Goal: Complete application form: Complete application form

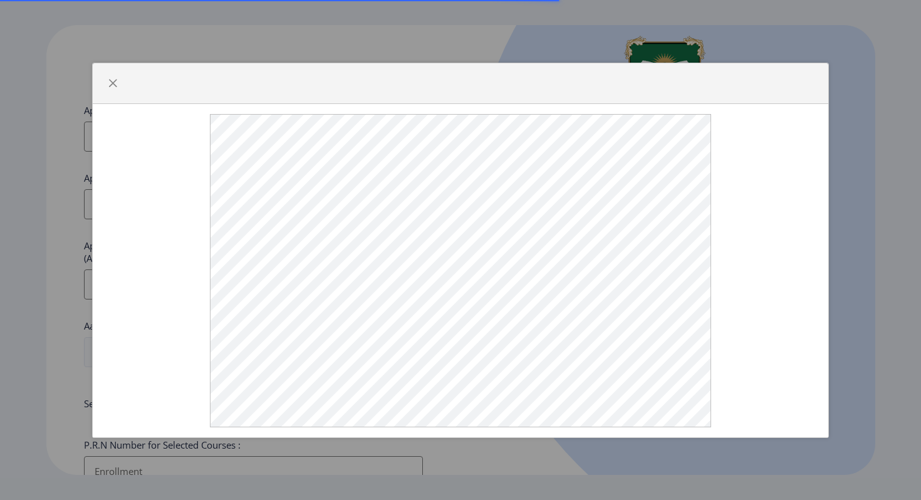
select select
type input "[EMAIL_ADDRESS][PERSON_NAME][DOMAIN_NAME]"
click at [479, 21] on div at bounding box center [460, 250] width 921 height 500
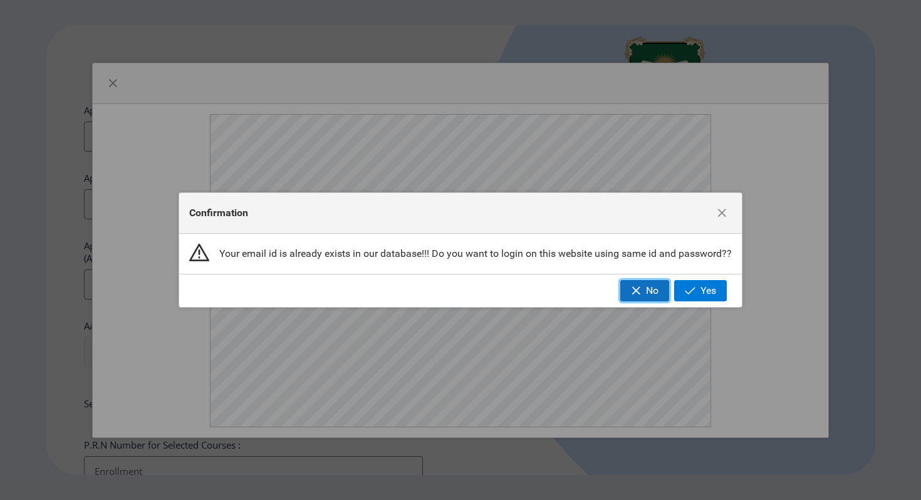
click at [648, 286] on button "No" at bounding box center [644, 290] width 49 height 21
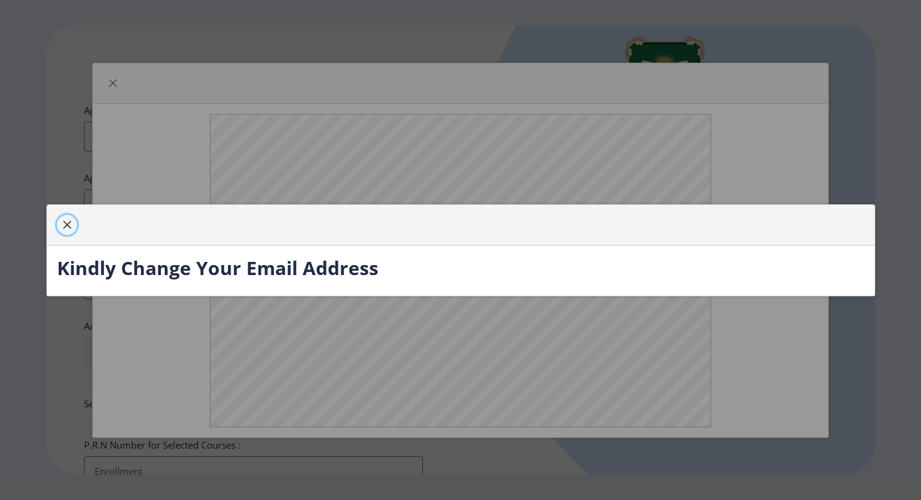
click at [72, 224] on button "button" at bounding box center [67, 225] width 20 height 20
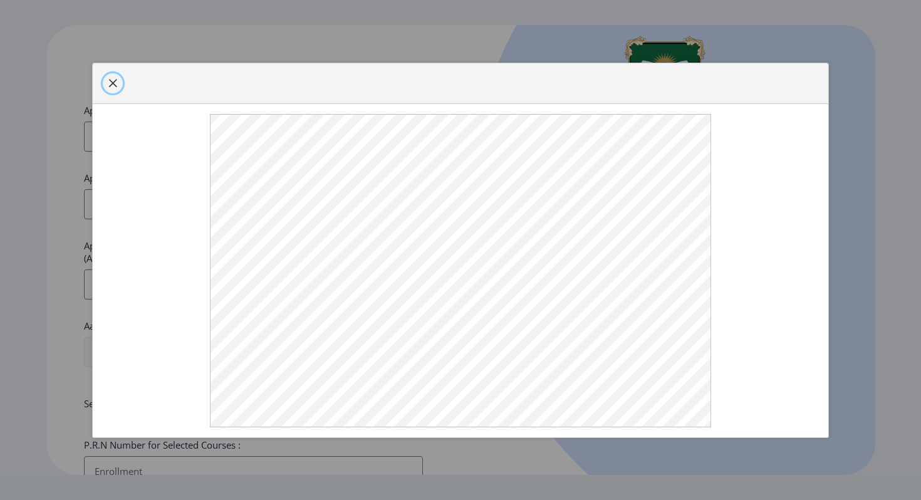
click at [111, 78] on span "button" at bounding box center [113, 83] width 10 height 10
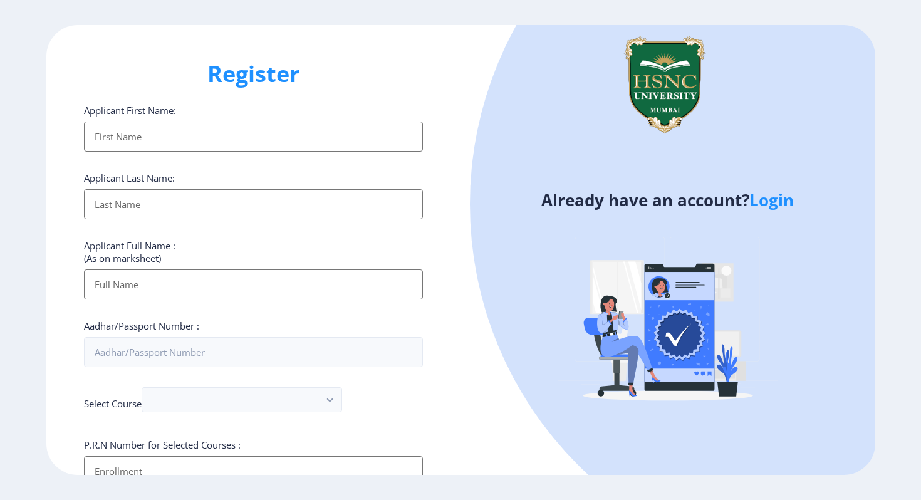
click at [138, 131] on input "Applicant First Name:" at bounding box center [253, 136] width 339 height 30
type input "Parinaz"
type input "[PERSON_NAME]"
type input "Parinaz [PERSON_NAME]"
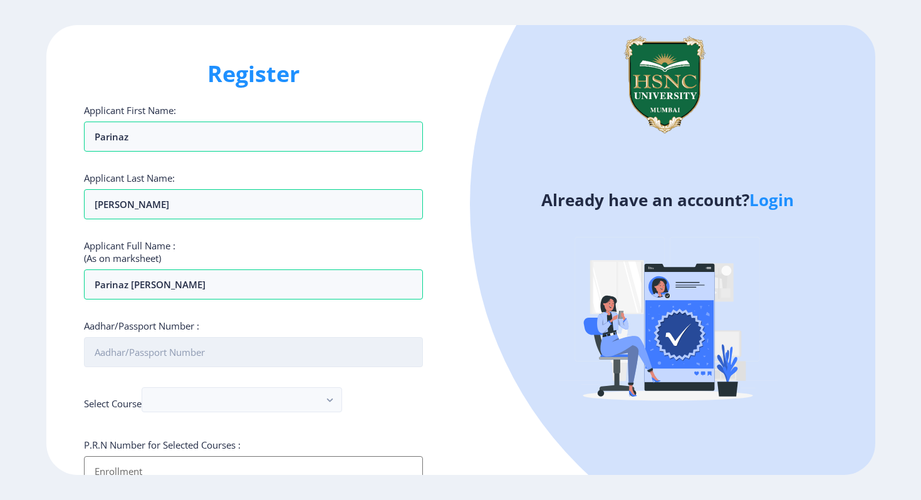
click at [182, 345] on input "Aadhar/Passport Number :" at bounding box center [253, 352] width 339 height 30
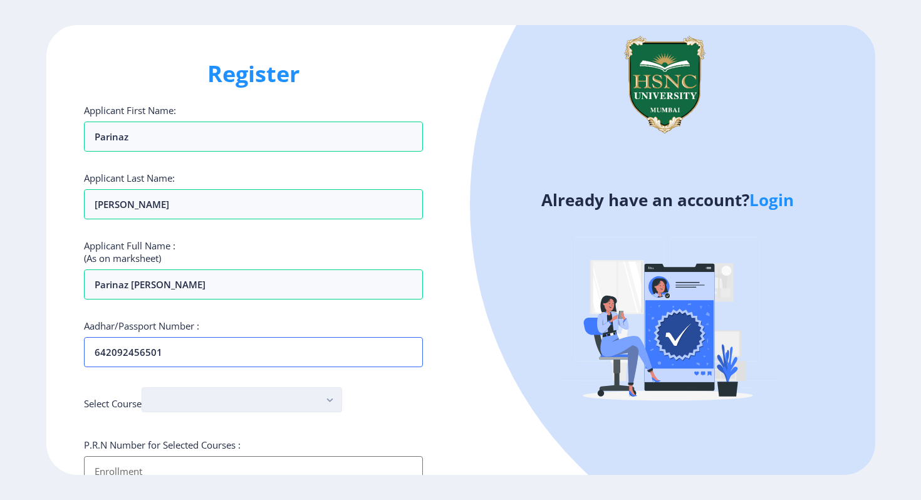
type input "642092456501"
click at [172, 406] on button "button" at bounding box center [242, 399] width 200 height 25
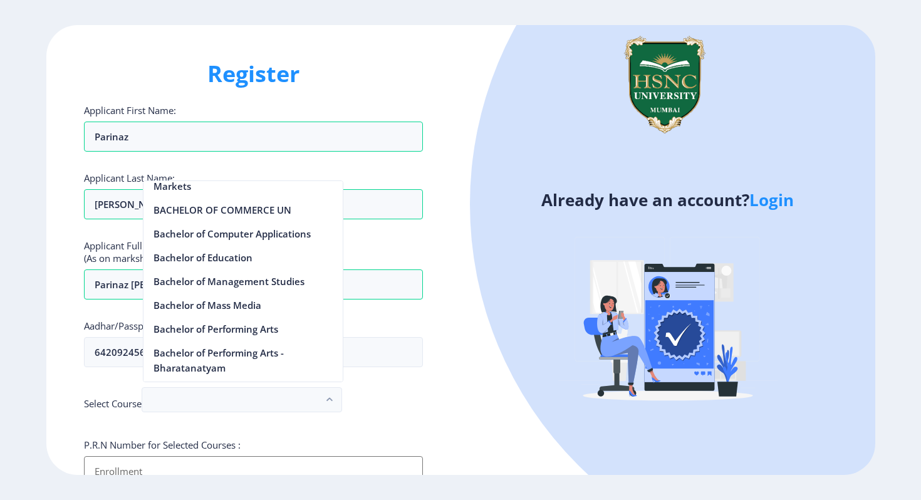
scroll to position [538, 0]
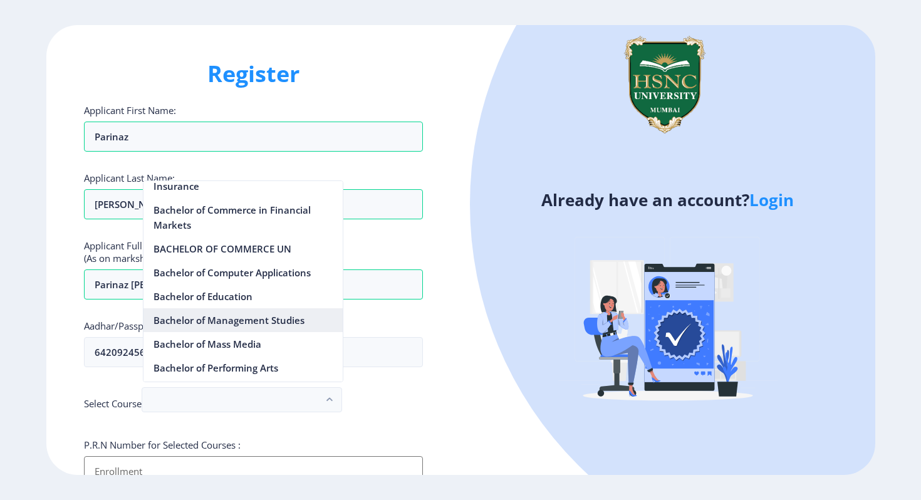
click at [193, 315] on nb-option "Bachelor of Management Studies" at bounding box center [242, 320] width 199 height 24
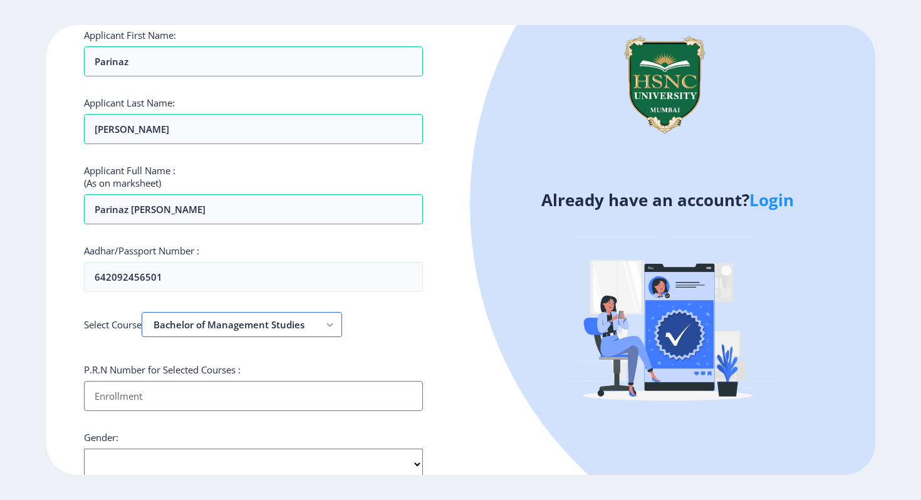
scroll to position [76, 0]
click at [153, 393] on input "Applicant First Name:" at bounding box center [253, 395] width 339 height 30
type input "2022230210120148"
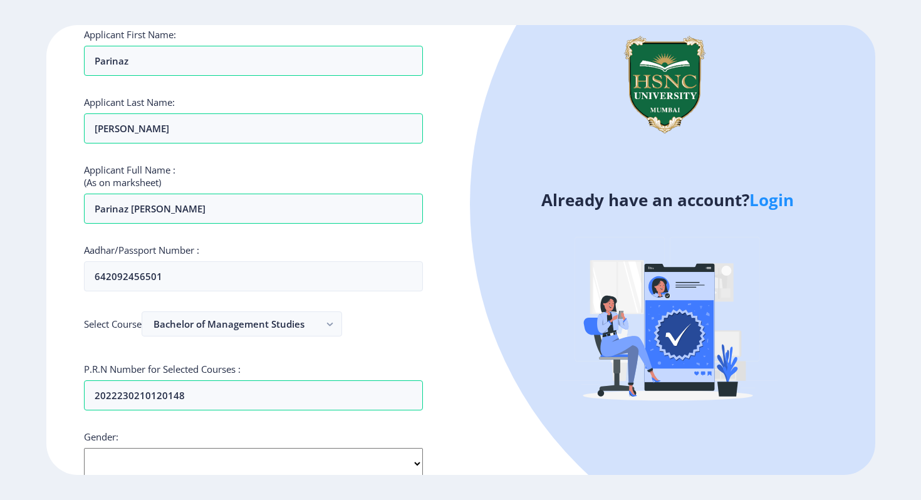
click at [146, 458] on select "Select Gender [DEMOGRAPHIC_DATA] [DEMOGRAPHIC_DATA] Other" at bounding box center [253, 463] width 339 height 31
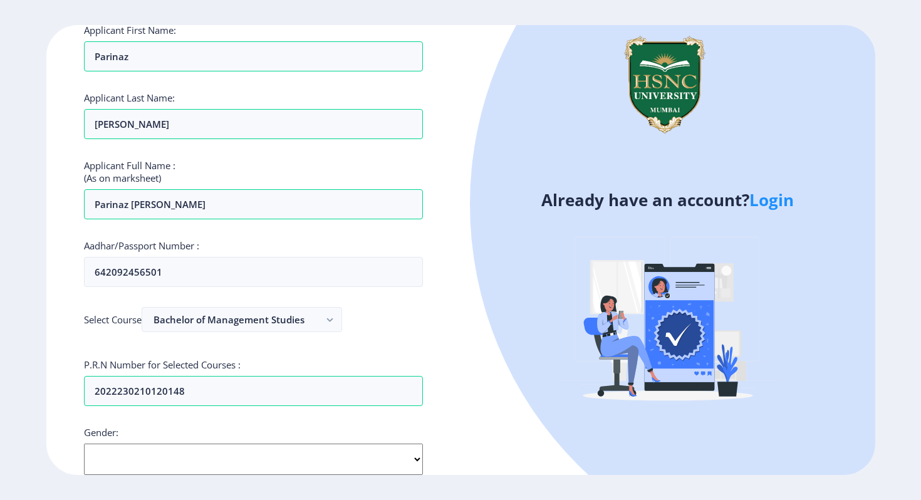
select select "[DEMOGRAPHIC_DATA]"
click at [84, 443] on select "Select Gender [DEMOGRAPHIC_DATA] [DEMOGRAPHIC_DATA] Other" at bounding box center [253, 458] width 339 height 31
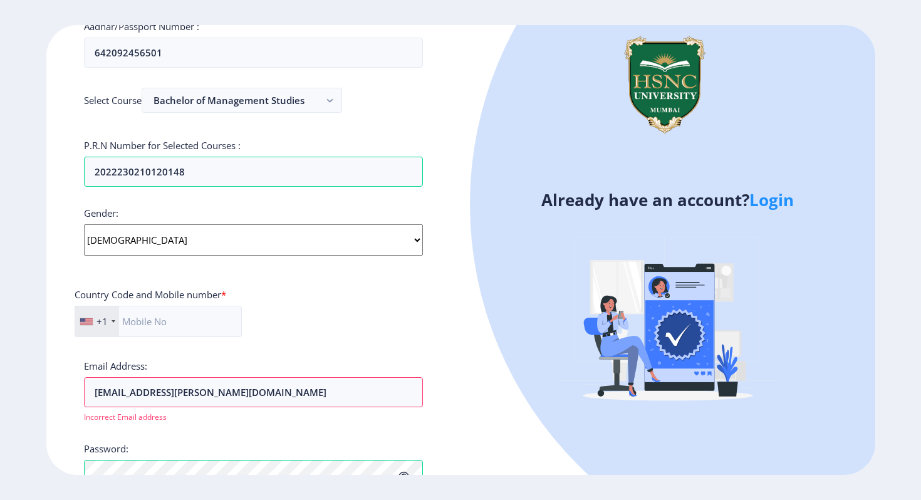
scroll to position [313, 0]
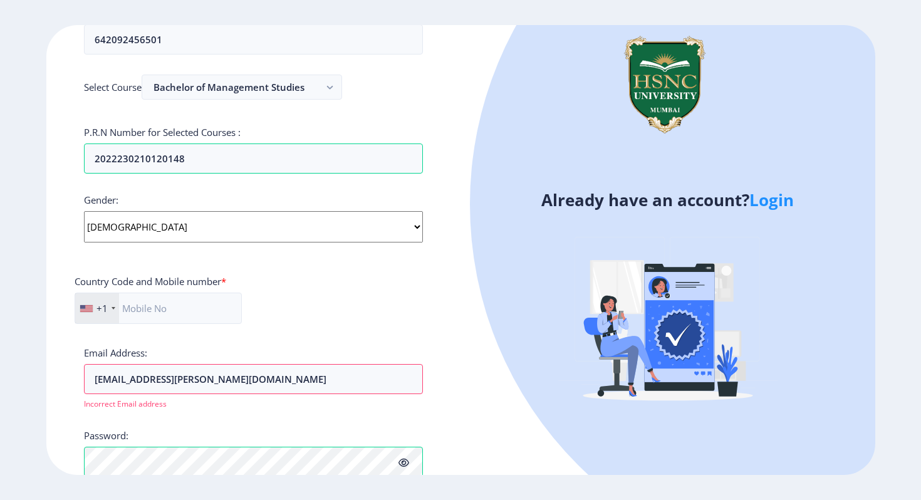
click at [110, 309] on div "+1" at bounding box center [97, 308] width 44 height 30
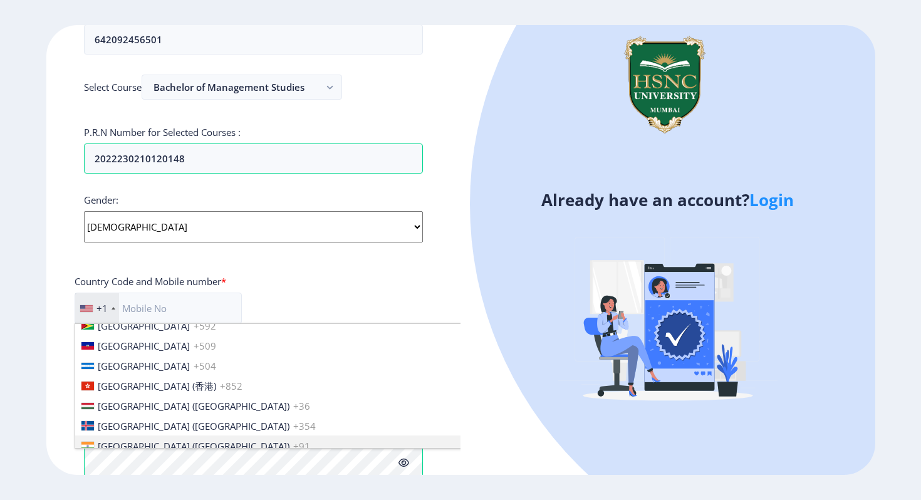
scroll to position [1893, 0]
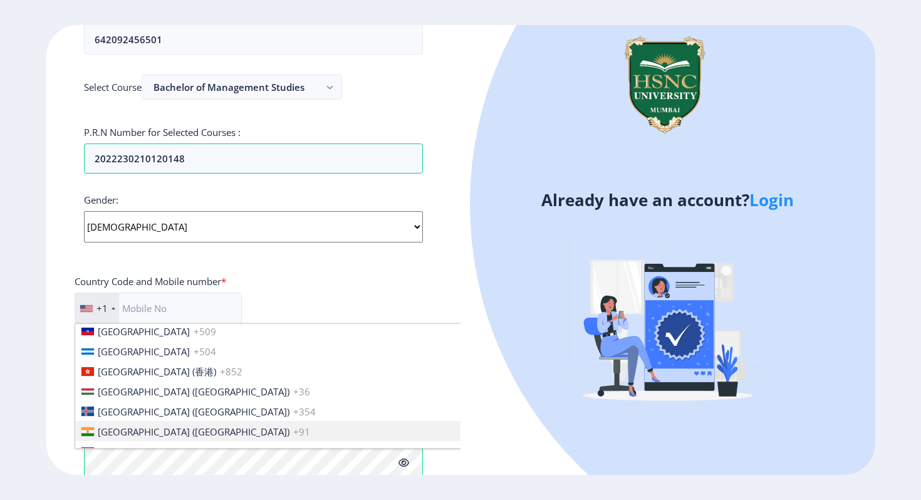
click at [111, 425] on span "[GEOGRAPHIC_DATA] ([GEOGRAPHIC_DATA])" at bounding box center [194, 431] width 192 height 13
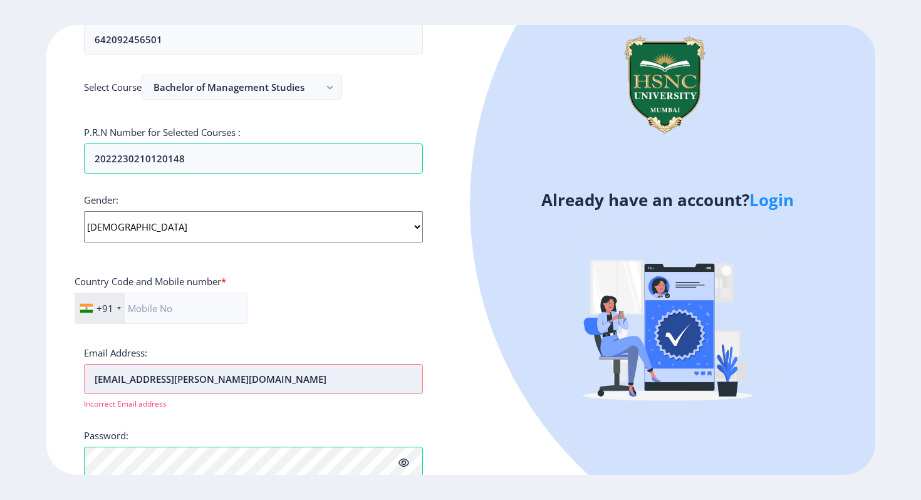
click at [118, 383] on input "[EMAIL_ADDRESS][PERSON_NAME][DOMAIN_NAME]" at bounding box center [253, 379] width 339 height 30
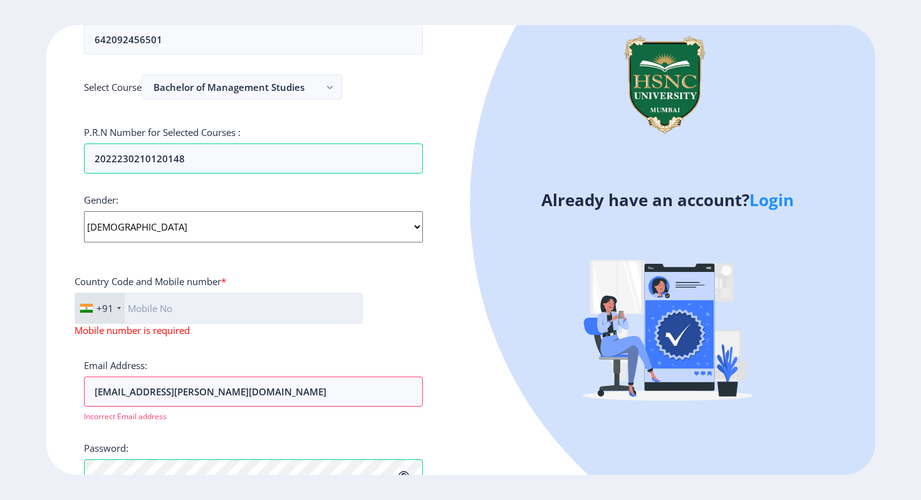
click at [136, 316] on input "text" at bounding box center [219, 307] width 288 height 31
type input "9004716291"
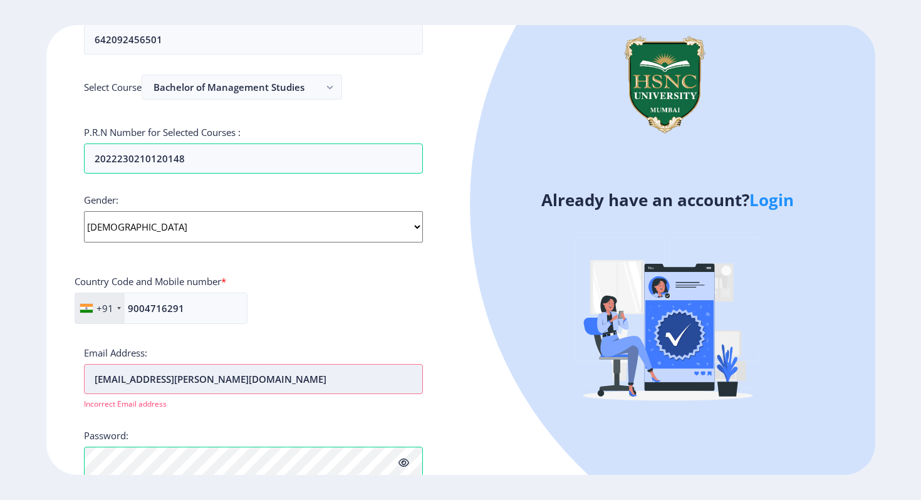
click at [156, 381] on input "[EMAIL_ADDRESS][PERSON_NAME][DOMAIN_NAME]" at bounding box center [253, 379] width 339 height 30
click at [129, 379] on input "[EMAIL_ADDRESS][PERSON_NAME][DOMAIN_NAME]" at bounding box center [253, 379] width 339 height 30
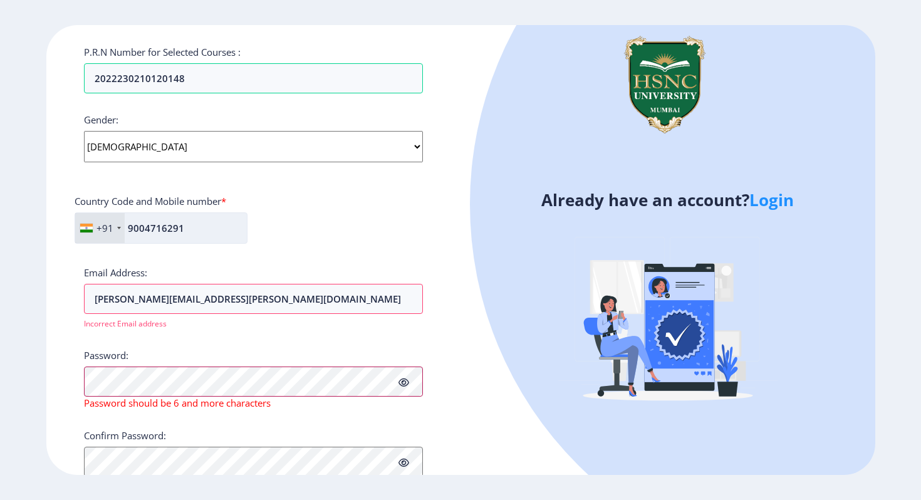
scroll to position [403, 0]
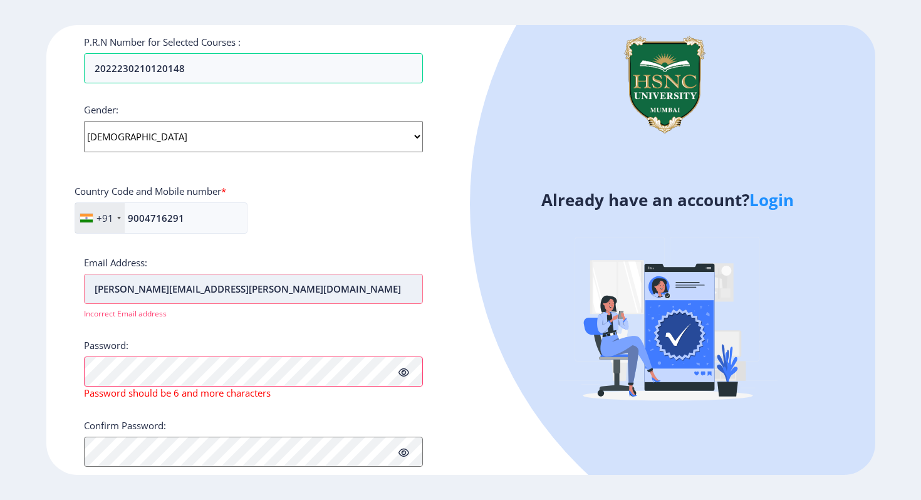
click at [120, 289] on input "[PERSON_NAME][EMAIL_ADDRESS][PERSON_NAME][DOMAIN_NAME]" at bounding box center [253, 289] width 339 height 30
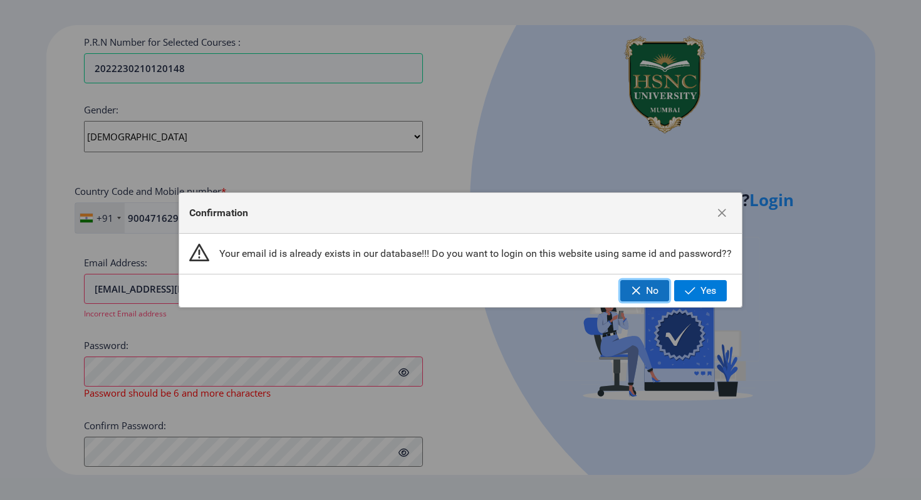
click at [633, 286] on span "button" at bounding box center [636, 291] width 10 height 10
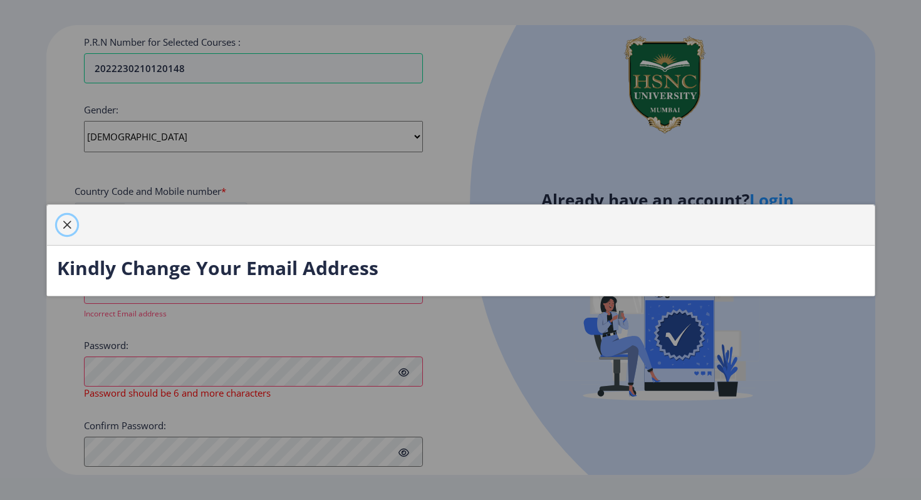
click at [64, 219] on button "button" at bounding box center [67, 225] width 20 height 20
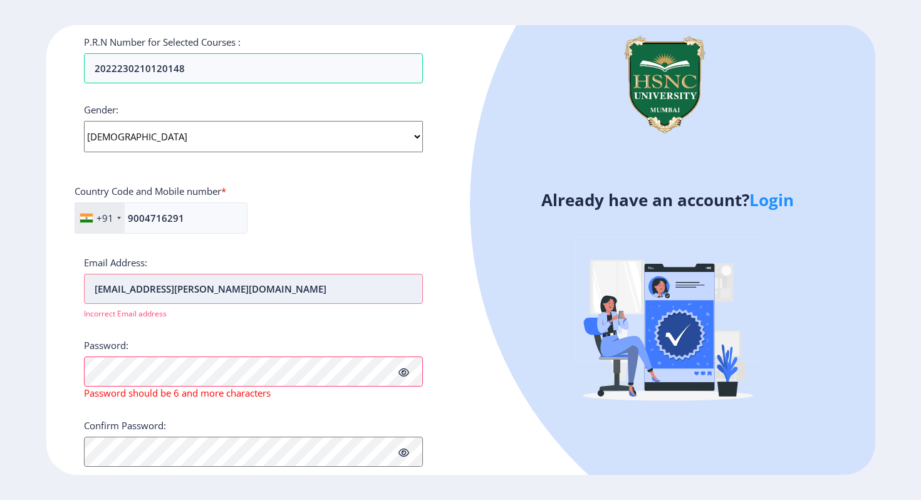
click at [224, 291] on input "[EMAIL_ADDRESS][PERSON_NAME][DOMAIN_NAME]" at bounding box center [253, 289] width 339 height 30
type input "p"
type input "d"
type input "p"
type input "[PERSON_NAME][EMAIL_ADDRESS][PERSON_NAME][DOMAIN_NAME]"
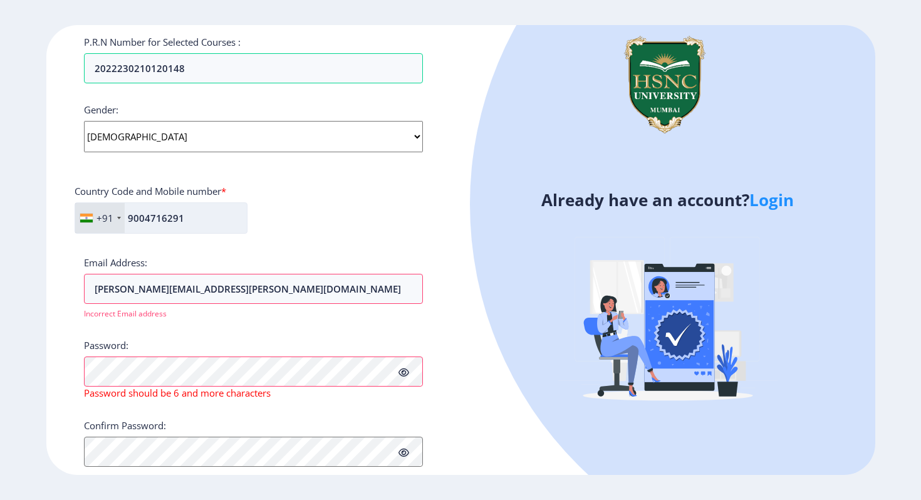
click at [190, 222] on input "9004716291" at bounding box center [161, 217] width 173 height 31
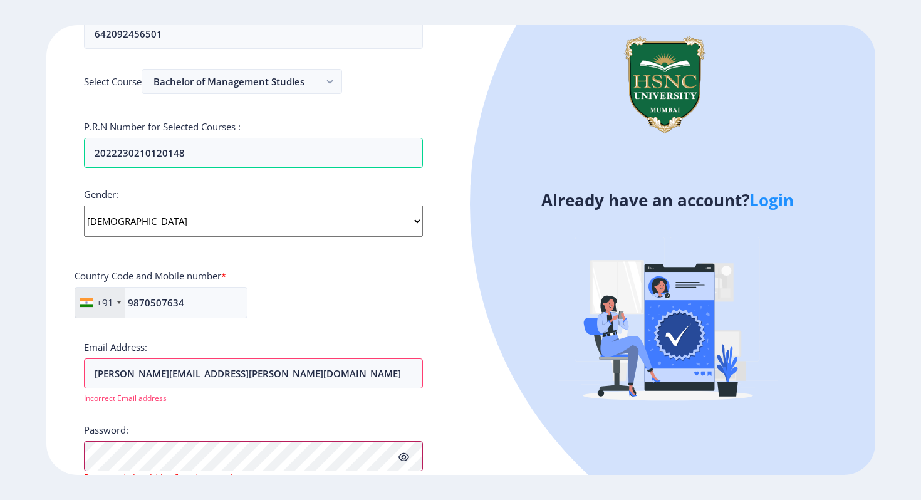
scroll to position [433, 0]
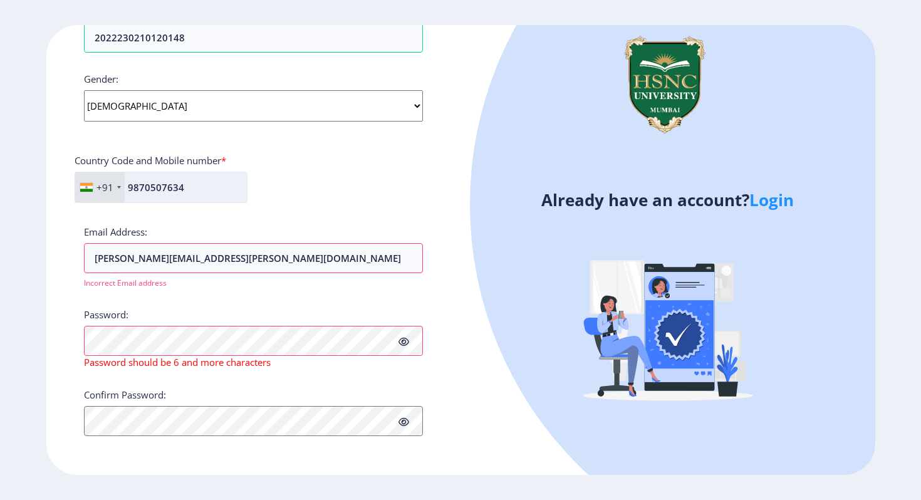
click at [205, 183] on input "9870507634" at bounding box center [161, 187] width 173 height 31
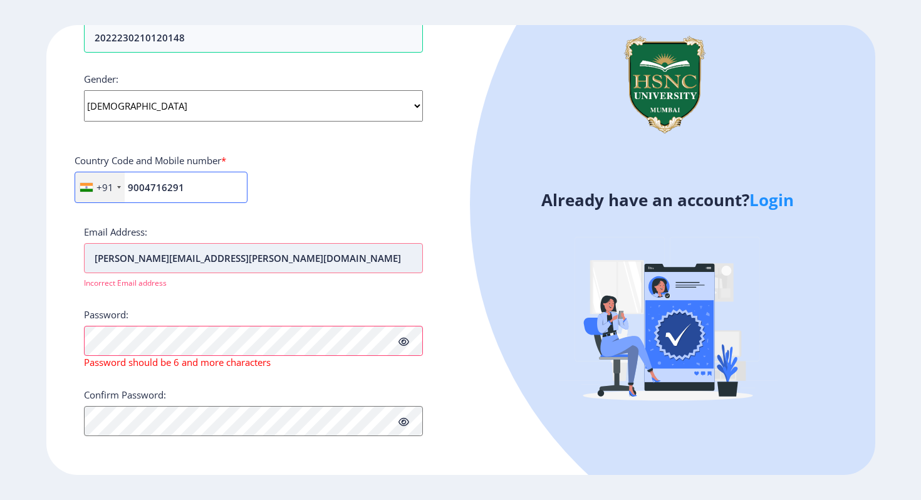
type input "9004716291"
click at [118, 259] on input "[PERSON_NAME][EMAIL_ADDRESS][PERSON_NAME][DOMAIN_NAME]" at bounding box center [253, 258] width 339 height 30
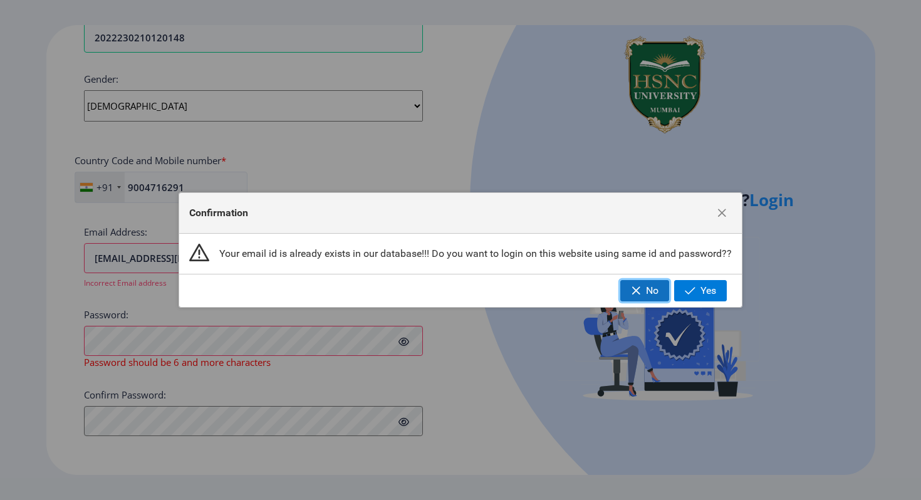
click at [658, 289] on span "No" at bounding box center [652, 290] width 13 height 11
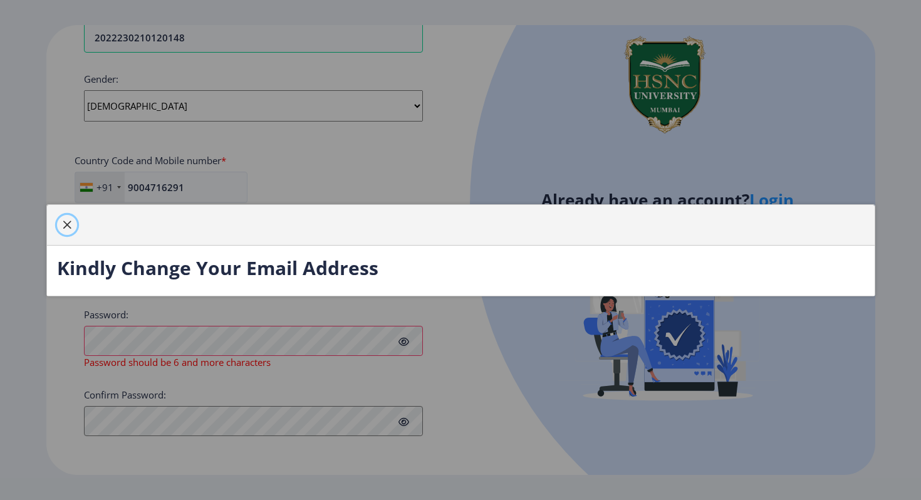
click at [64, 220] on span "button" at bounding box center [67, 225] width 10 height 10
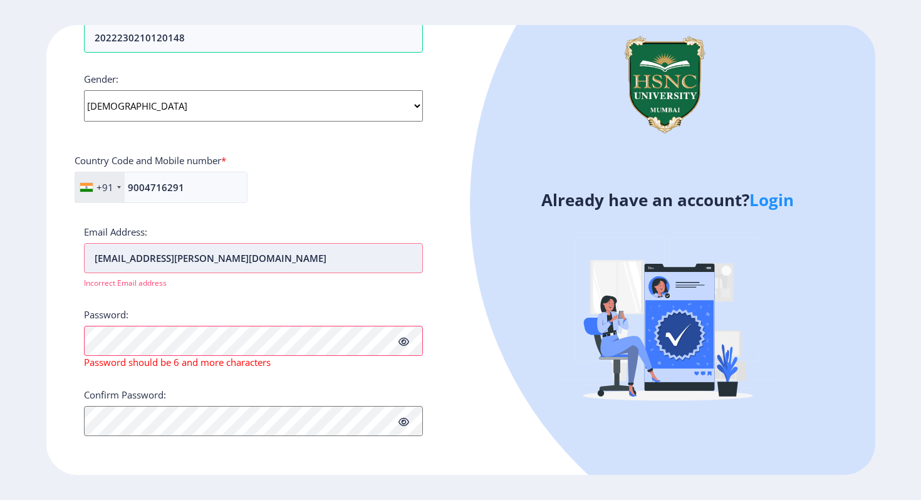
click at [126, 259] on input "[EMAIL_ADDRESS][PERSON_NAME][DOMAIN_NAME]" at bounding box center [253, 258] width 339 height 30
type input "[EMAIL_ADDRESS][PERSON_NAME][DOMAIN_NAME]"
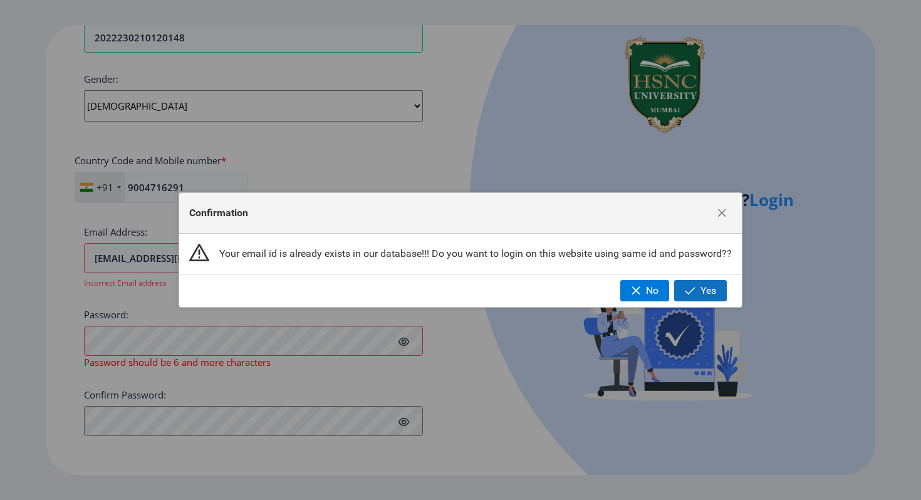
click at [685, 288] on button "Yes" at bounding box center [700, 290] width 53 height 21
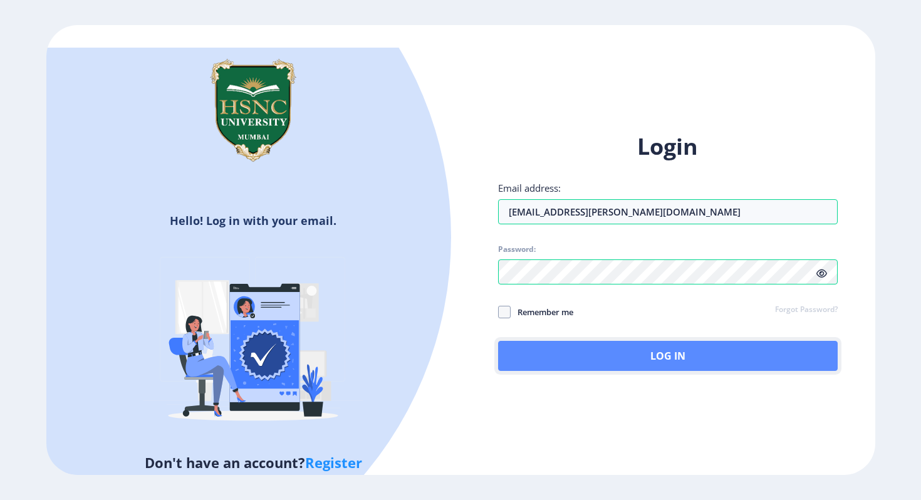
click at [679, 351] on button "Log In" at bounding box center [667, 356] width 339 height 30
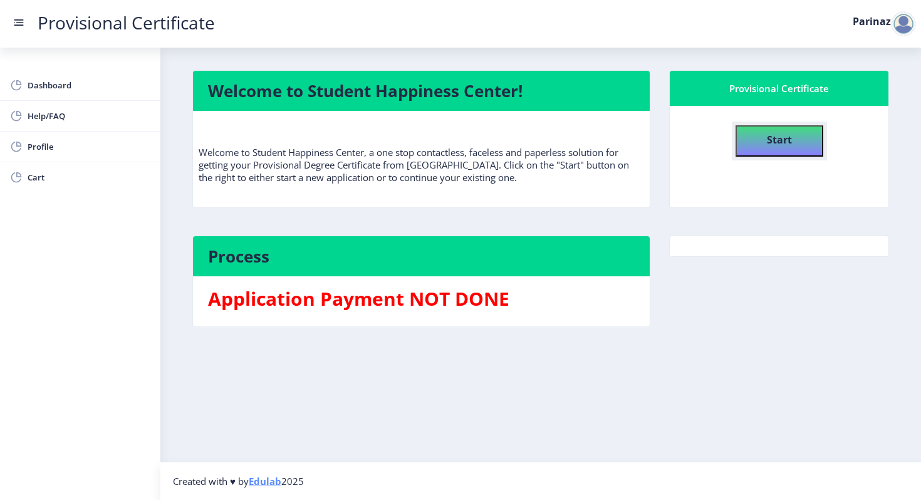
click at [803, 138] on button "Start" at bounding box center [779, 140] width 88 height 31
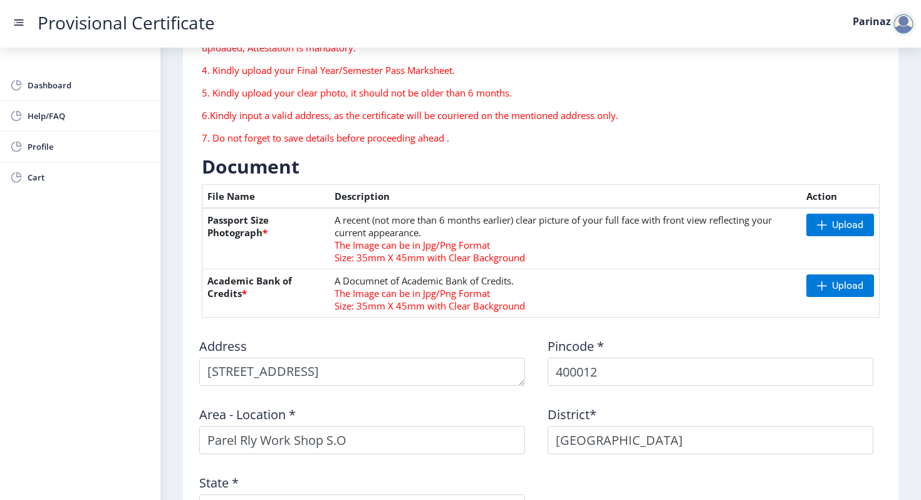
scroll to position [172, 0]
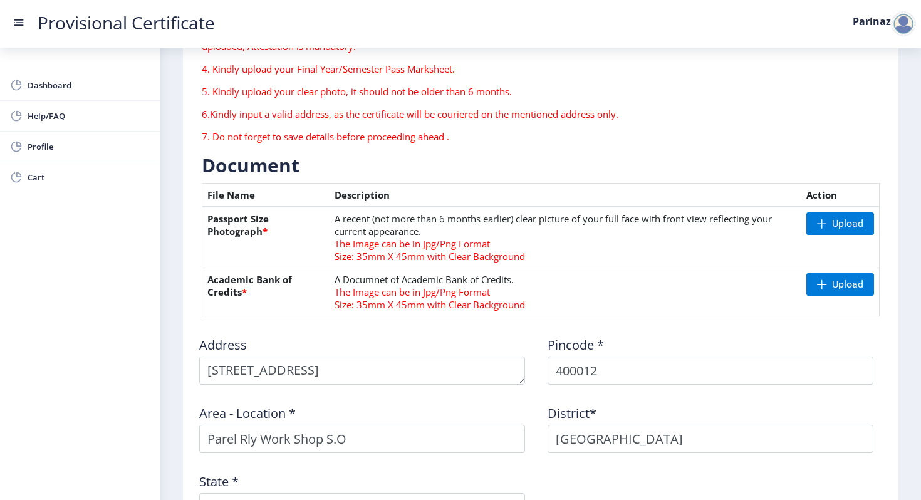
click at [24, 24] on rect at bounding box center [19, 22] width 13 height 13
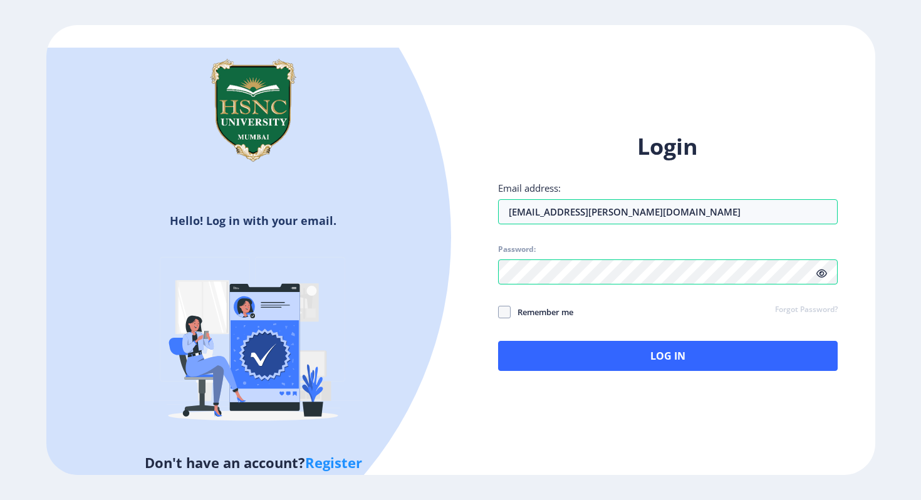
click at [822, 277] on icon at bounding box center [821, 273] width 11 height 9
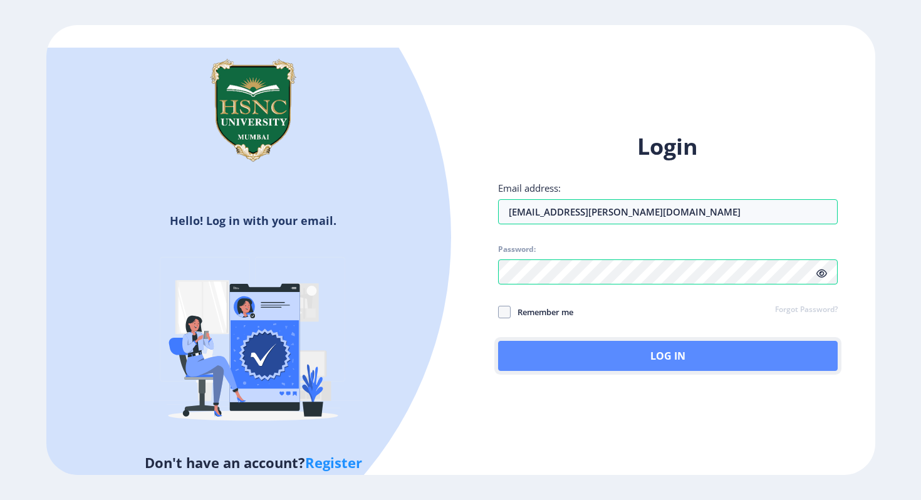
click at [687, 364] on button "Log In" at bounding box center [667, 356] width 339 height 30
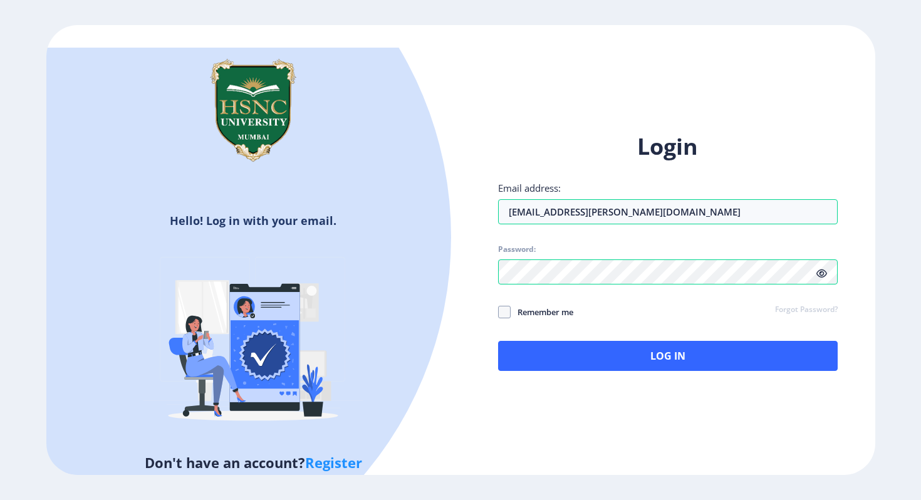
select select
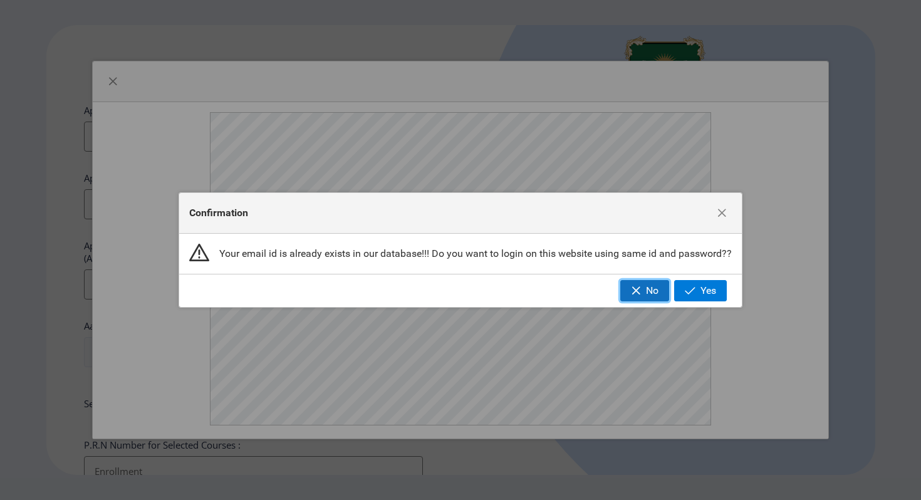
click at [648, 287] on button "No" at bounding box center [644, 290] width 49 height 21
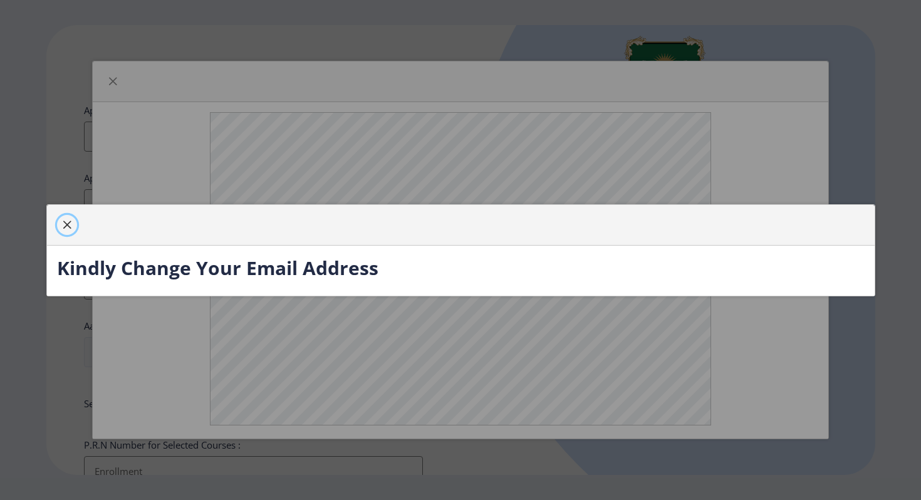
click at [66, 224] on span "button" at bounding box center [67, 225] width 10 height 10
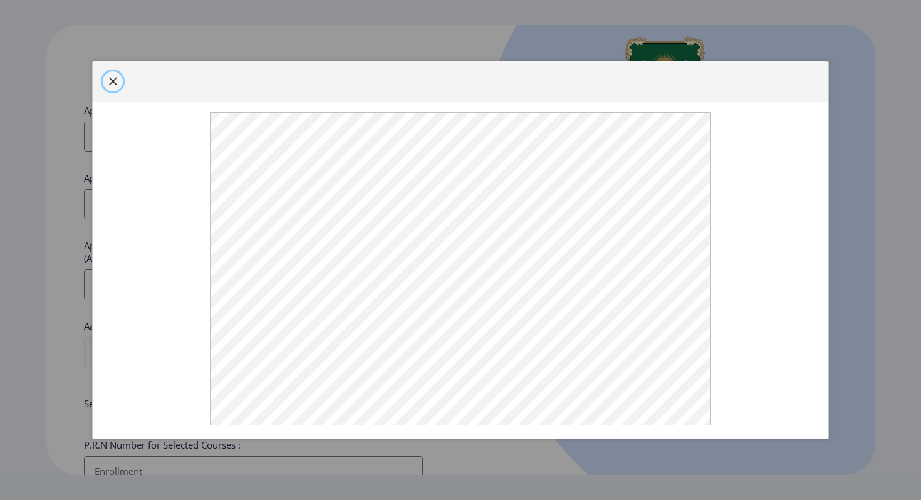
click at [116, 82] on span "button" at bounding box center [113, 81] width 10 height 10
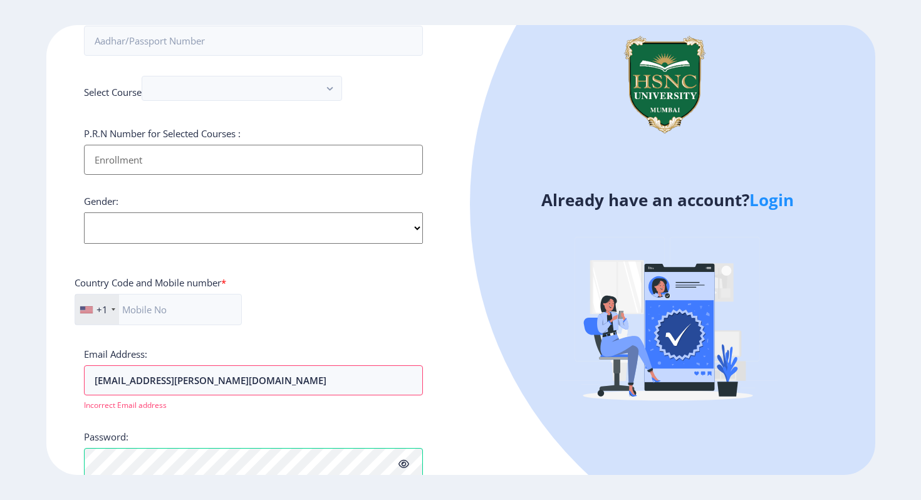
scroll to position [317, 0]
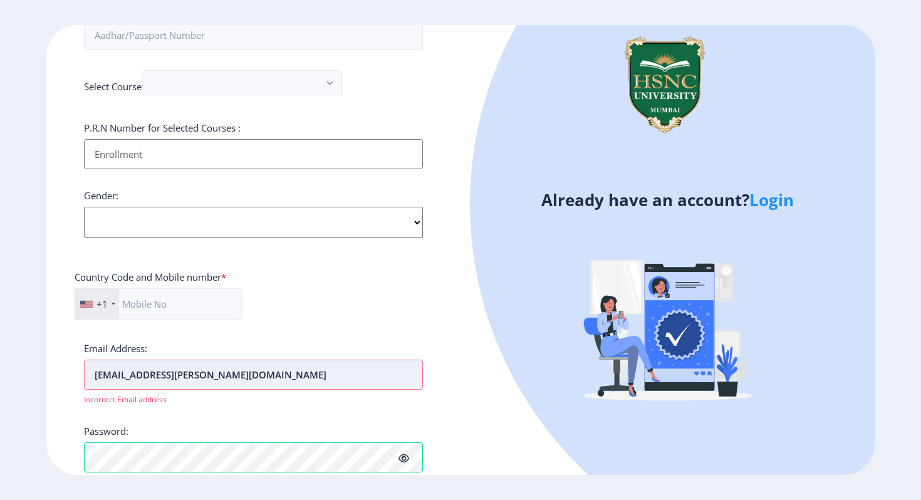
click at [127, 373] on input "[EMAIL_ADDRESS][PERSON_NAME][DOMAIN_NAME]" at bounding box center [253, 374] width 339 height 30
type input "[PERSON_NAME][EMAIL_ADDRESS][PERSON_NAME][DOMAIN_NAME]"
click at [111, 304] on div at bounding box center [113, 303] width 4 height 3
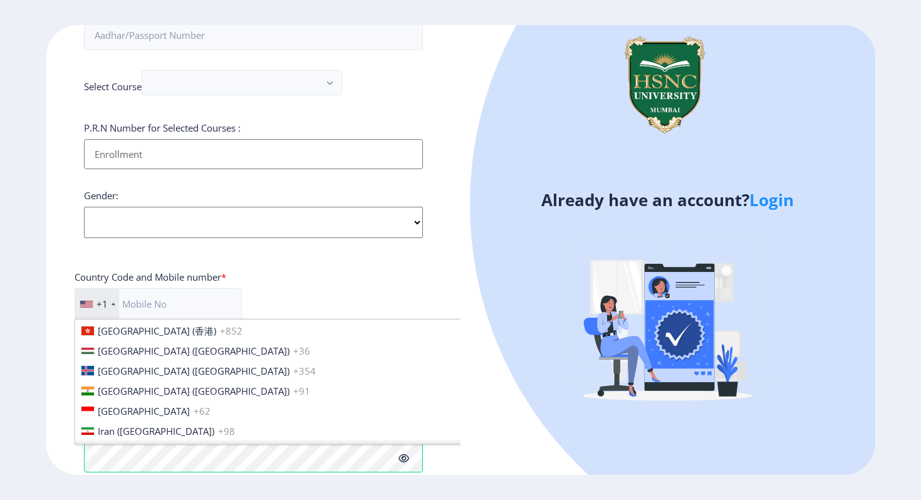
scroll to position [1928, 0]
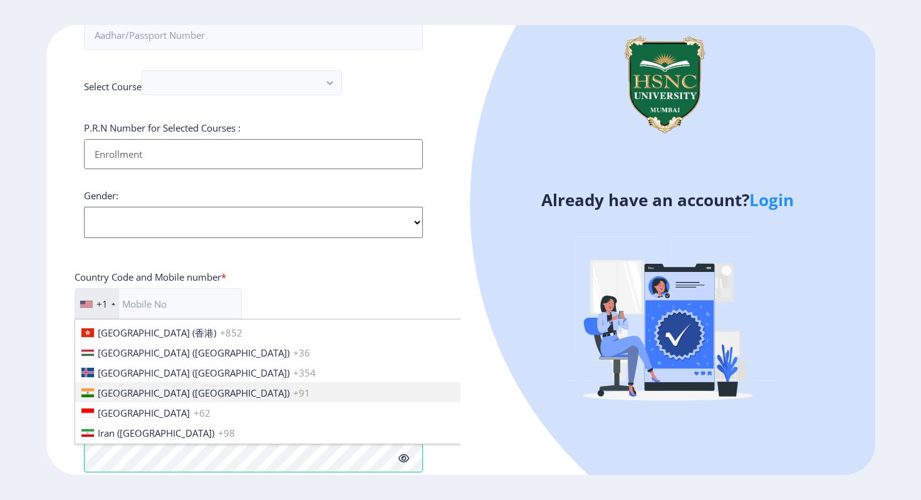
click at [121, 386] on span "[GEOGRAPHIC_DATA] ([GEOGRAPHIC_DATA])" at bounding box center [194, 392] width 192 height 13
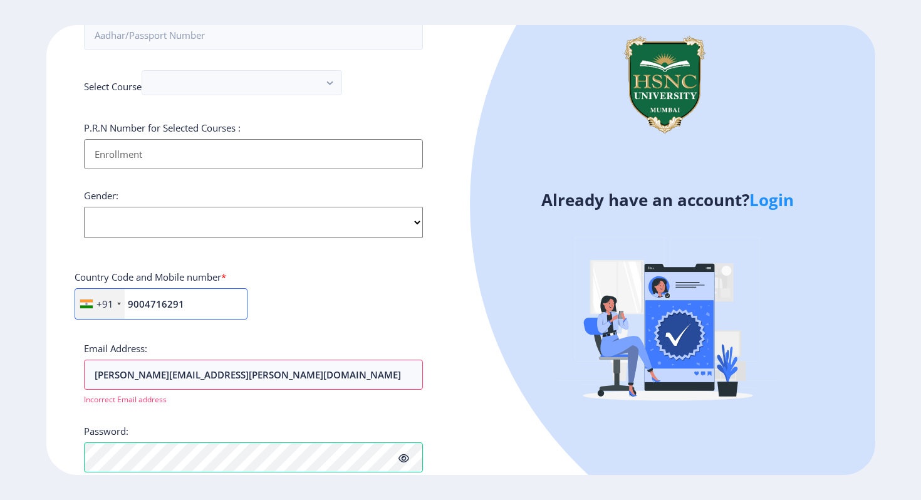
type input "9004716291"
click at [118, 211] on select "Select Gender [DEMOGRAPHIC_DATA] [DEMOGRAPHIC_DATA] Other" at bounding box center [253, 222] width 339 height 31
select select "[DEMOGRAPHIC_DATA]"
click at [84, 207] on select "Select Gender [DEMOGRAPHIC_DATA] [DEMOGRAPHIC_DATA] Other" at bounding box center [253, 222] width 339 height 31
click at [132, 145] on input "Applicant First Name:" at bounding box center [253, 154] width 339 height 30
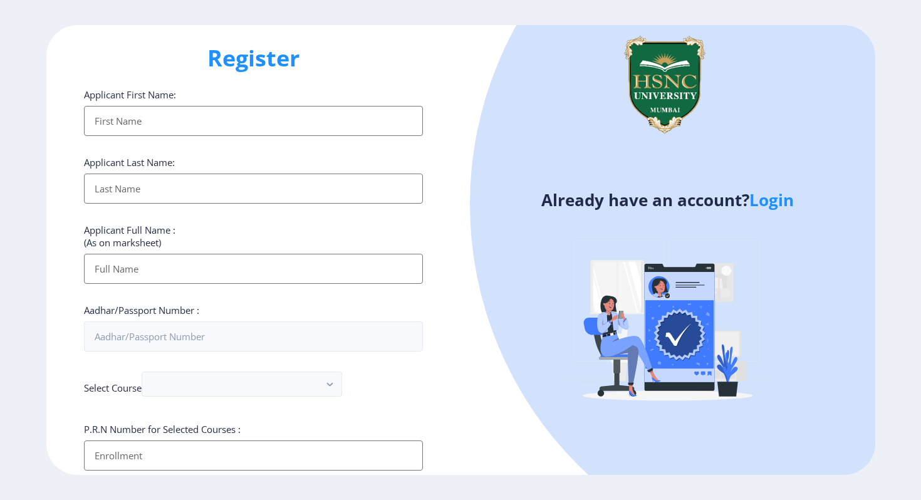
scroll to position [0, 0]
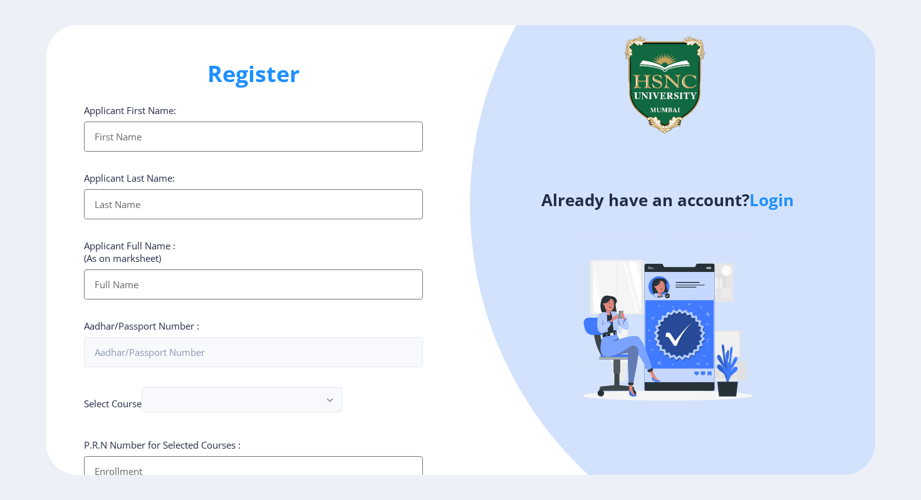
click at [111, 140] on input "Applicant First Name:" at bounding box center [253, 136] width 339 height 30
type input "Parinaz"
type input "[PERSON_NAME]"
type input "Parinaz [PERSON_NAME]"
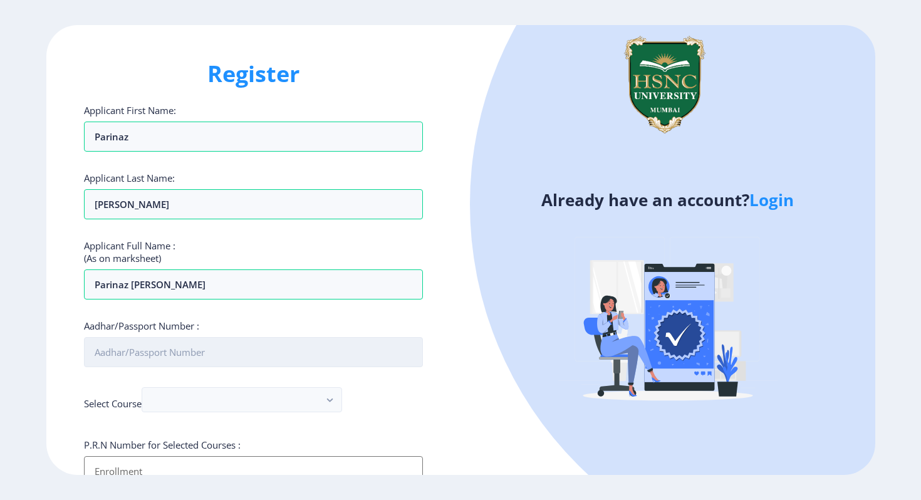
click at [150, 359] on input "Aadhar/Passport Number :" at bounding box center [253, 352] width 339 height 30
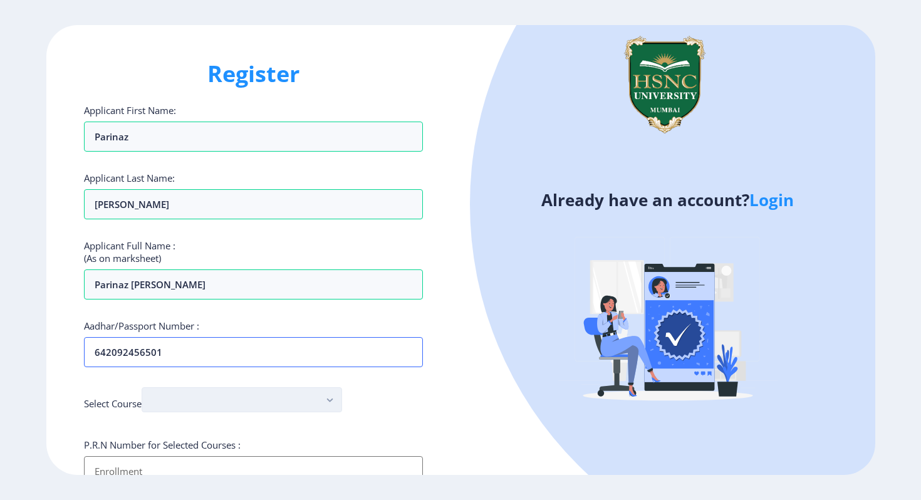
type input "642092456501"
click at [178, 408] on button "button" at bounding box center [242, 399] width 200 height 25
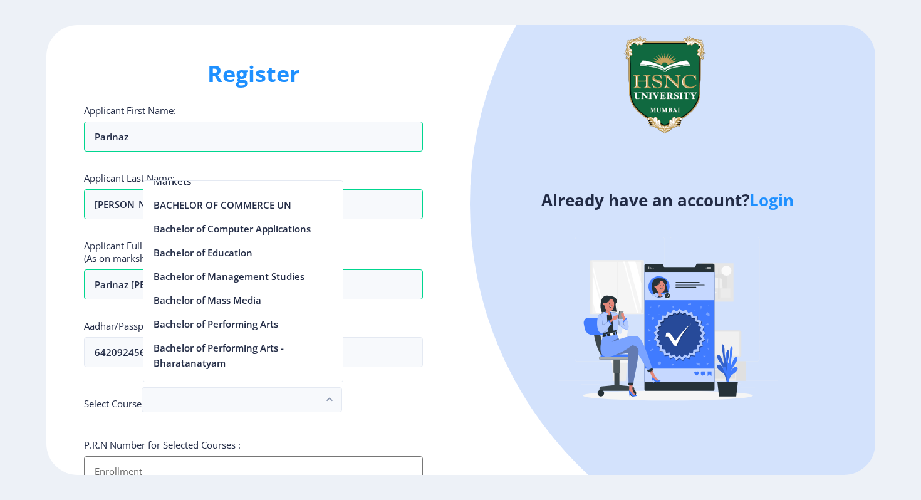
scroll to position [607, 0]
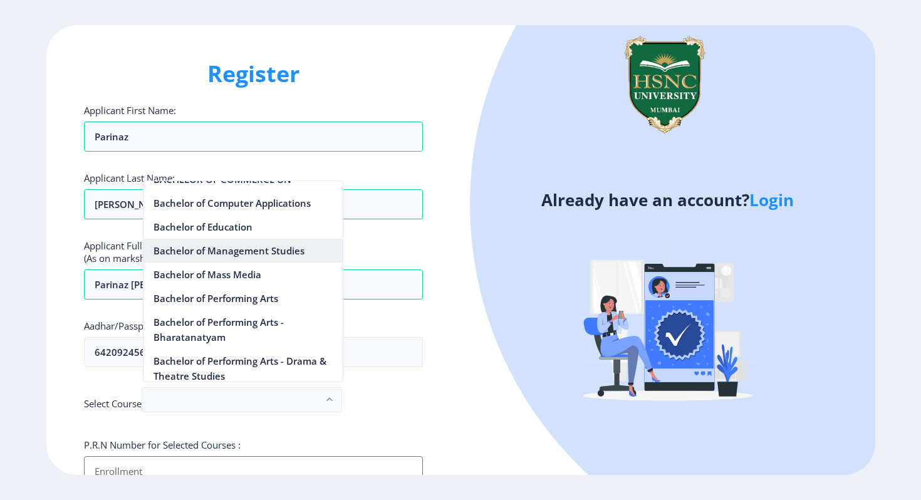
click at [207, 256] on nb-option "Bachelor of Management Studies" at bounding box center [242, 251] width 199 height 24
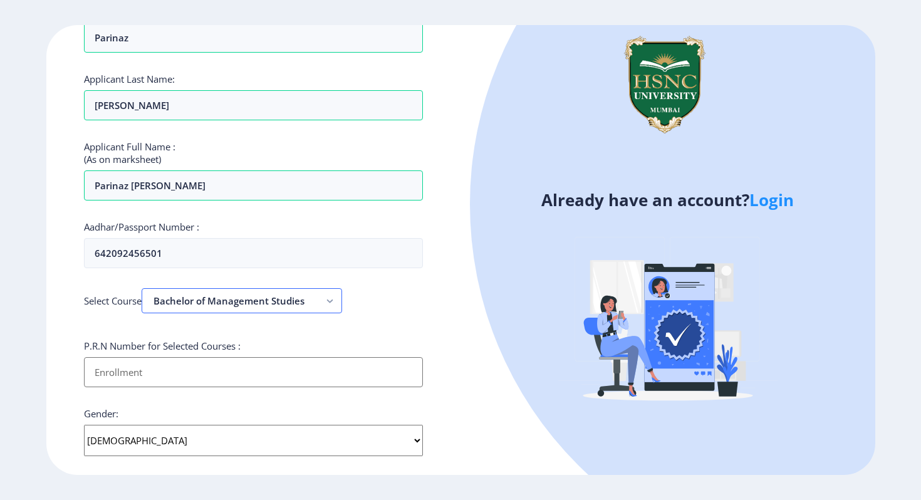
scroll to position [116, 0]
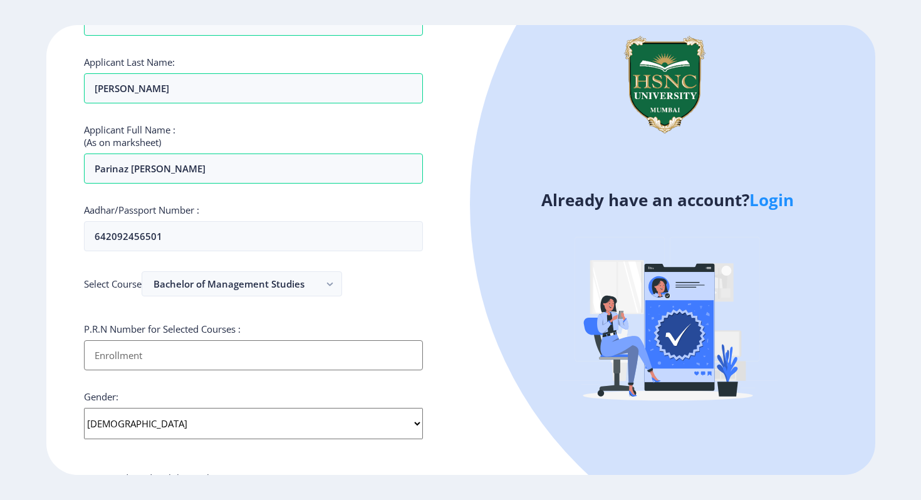
click at [195, 349] on input "Applicant First Name:" at bounding box center [253, 355] width 339 height 30
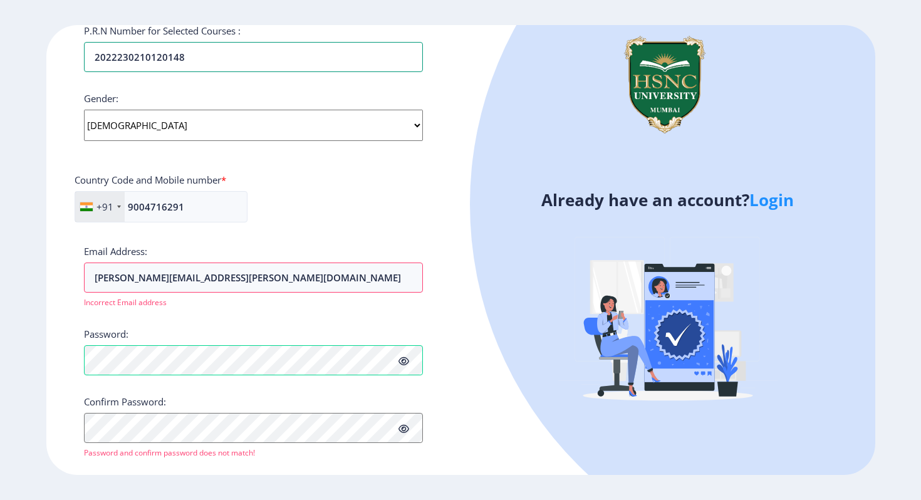
scroll to position [436, 0]
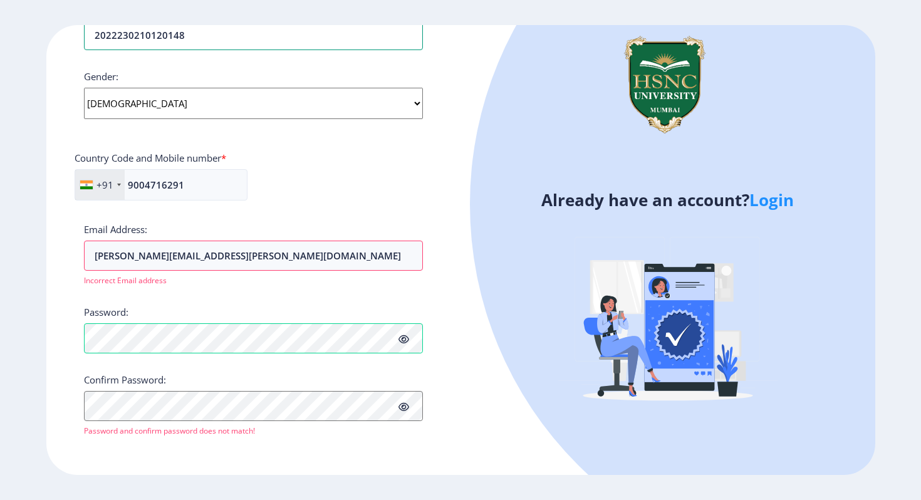
type input "2022230210120148"
click at [95, 448] on button "Proceed" at bounding box center [108, 449] width 48 height 14
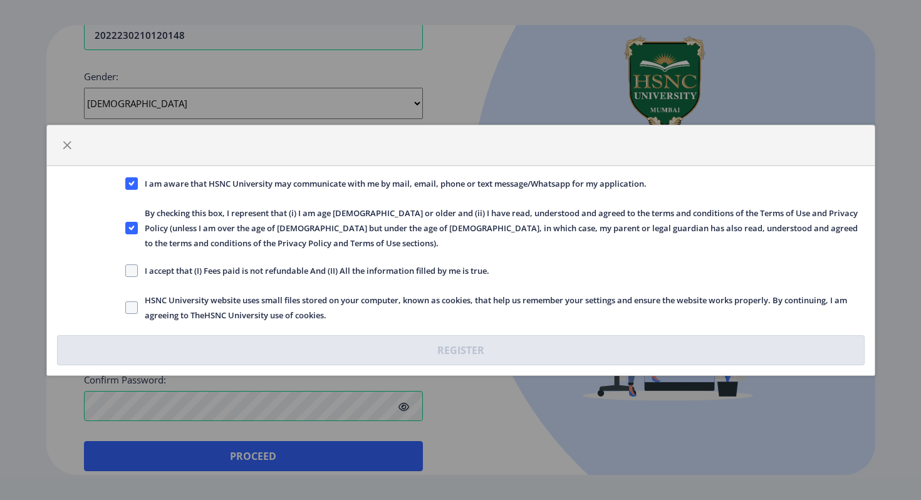
click at [138, 269] on span "I accept that (I) Fees paid is not refundable And (II) All the information fill…" at bounding box center [313, 270] width 351 height 15
click at [126, 270] on input "I accept that (I) Fees paid is not refundable And (II) All the information fill…" at bounding box center [125, 270] width 1 height 1
checkbox input "true"
click at [135, 304] on span at bounding box center [131, 307] width 13 height 13
click at [126, 307] on input "HSNC University website uses small files stored on your computer, known as cook…" at bounding box center [125, 307] width 1 height 1
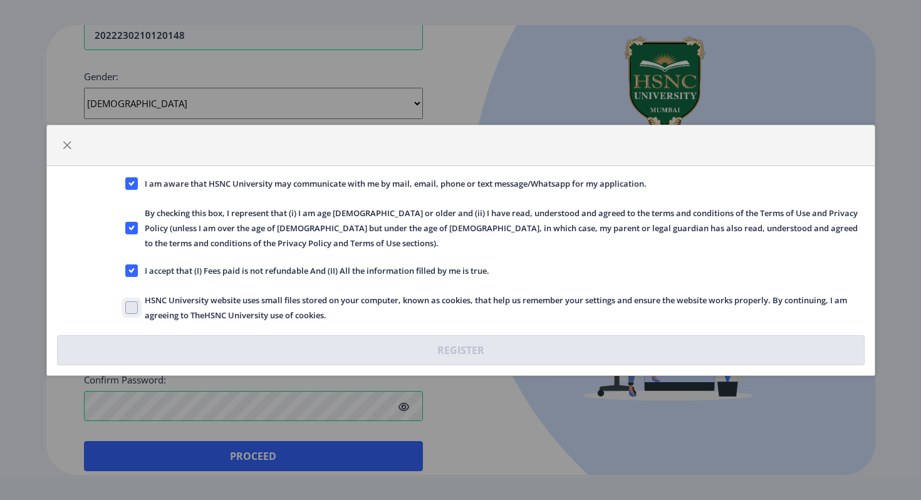
checkbox input "true"
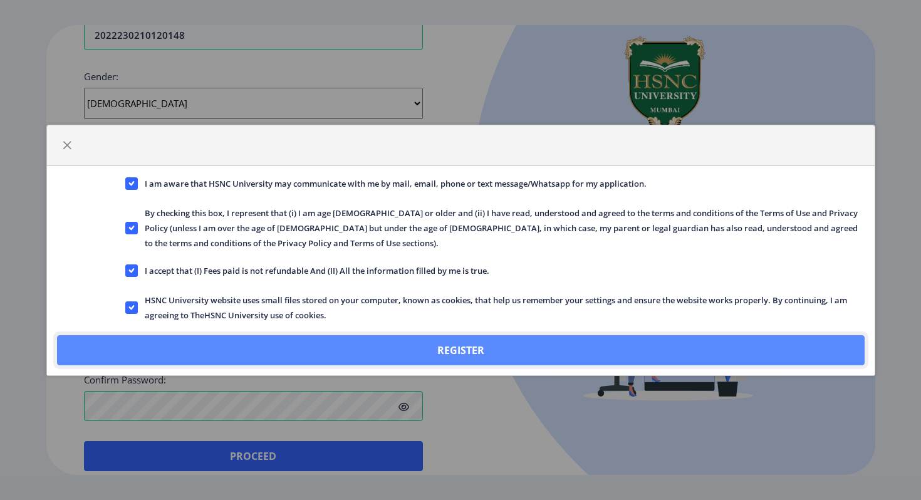
click at [207, 344] on button "Register" at bounding box center [460, 350] width 807 height 30
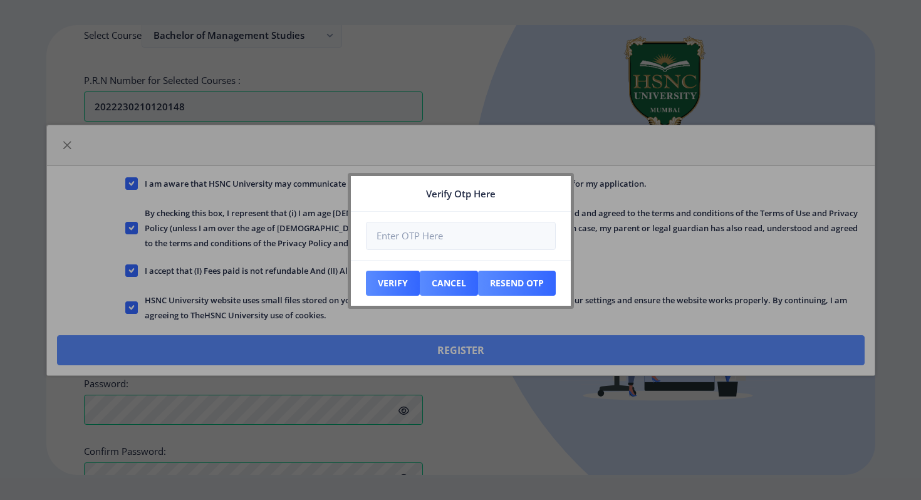
scroll to position [507, 0]
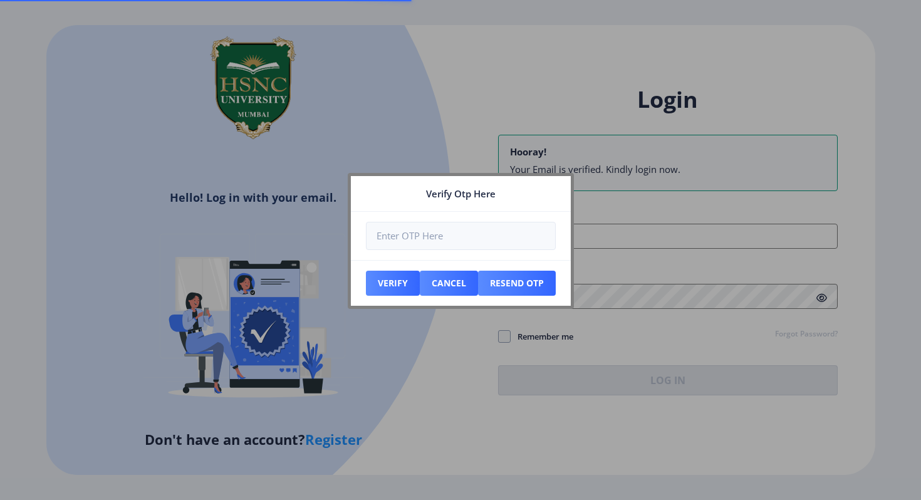
type input "[EMAIL_ADDRESS][PERSON_NAME][DOMAIN_NAME]"
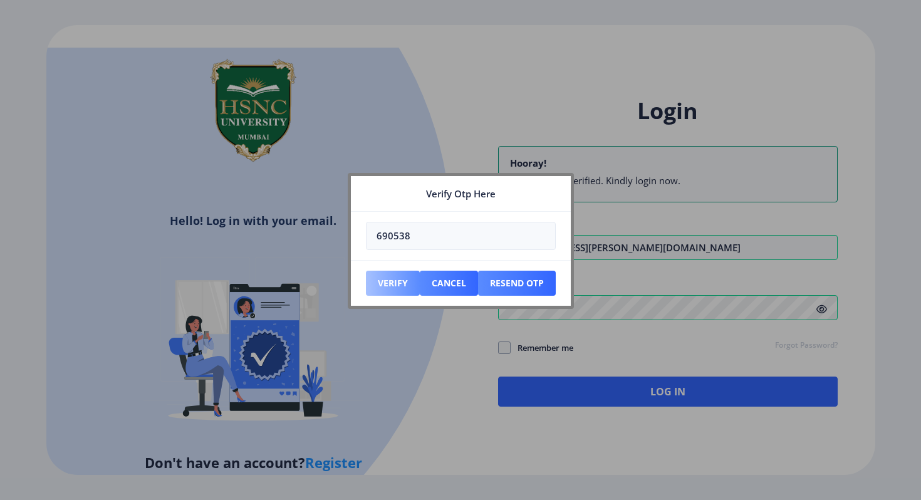
type input "690538"
click at [395, 281] on button "Verify" at bounding box center [393, 283] width 54 height 25
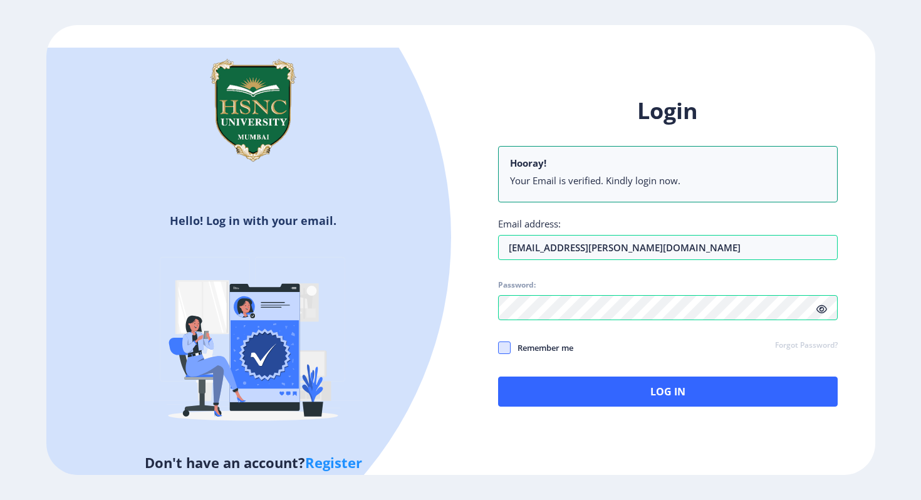
click at [503, 348] on span at bounding box center [504, 347] width 13 height 13
click at [499, 348] on input "Remember me" at bounding box center [498, 348] width 1 height 1
checkbox input "true"
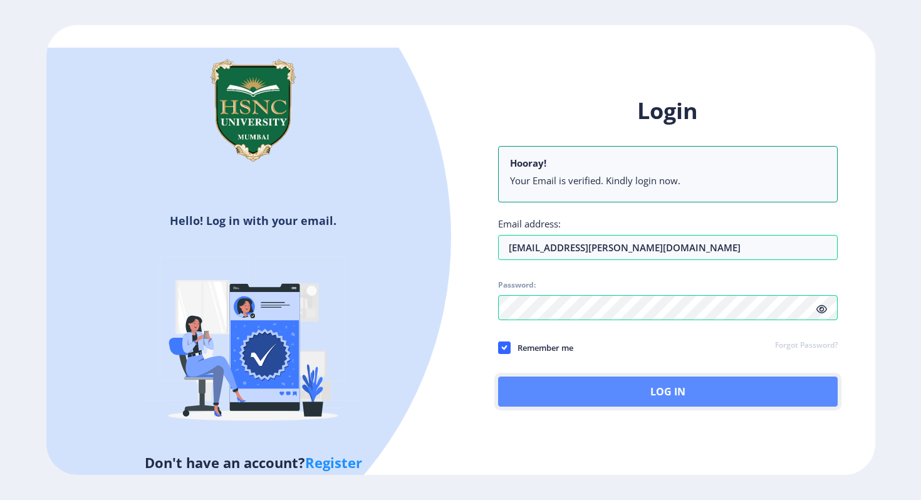
click at [544, 389] on button "Log In" at bounding box center [667, 391] width 339 height 30
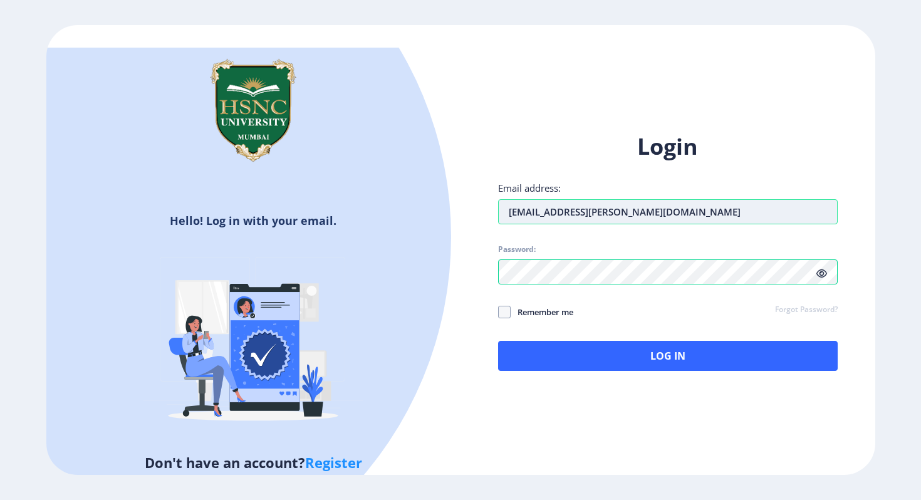
click at [542, 213] on input "[EMAIL_ADDRESS][PERSON_NAME][DOMAIN_NAME]" at bounding box center [667, 211] width 339 height 25
click at [825, 275] on icon at bounding box center [821, 273] width 11 height 9
click at [542, 210] on input "[EMAIL_ADDRESS][PERSON_NAME][DOMAIN_NAME]" at bounding box center [667, 211] width 339 height 25
type input "[PERSON_NAME][EMAIL_ADDRESS][PERSON_NAME][DOMAIN_NAME]"
click at [506, 311] on span at bounding box center [504, 312] width 13 height 13
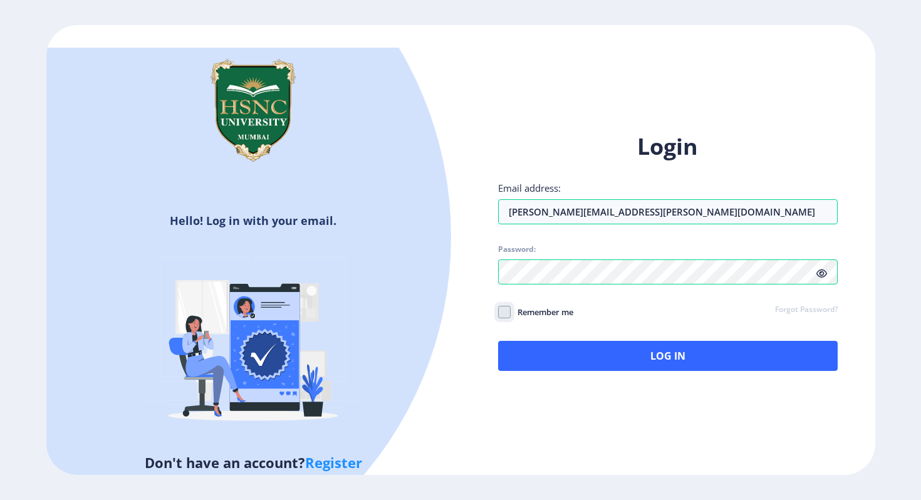
click at [499, 312] on input "Remember me" at bounding box center [498, 312] width 1 height 1
checkbox input "true"
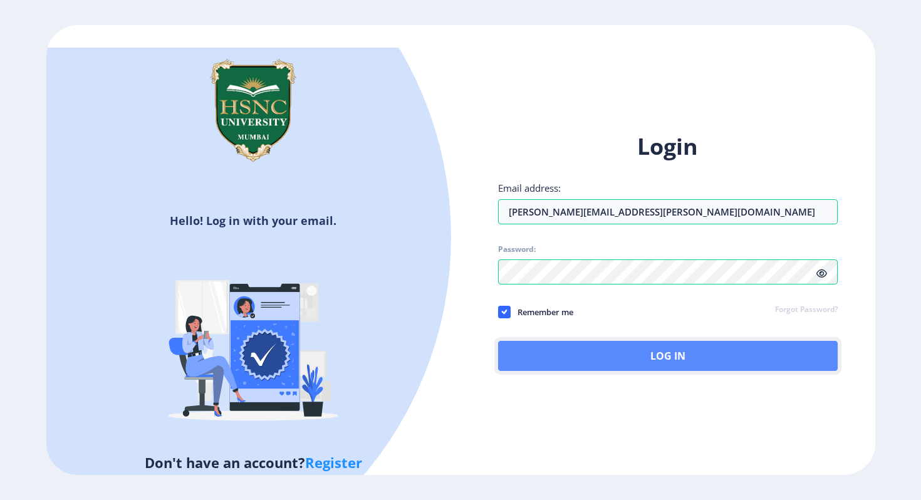
click at [577, 359] on button "Log In" at bounding box center [667, 356] width 339 height 30
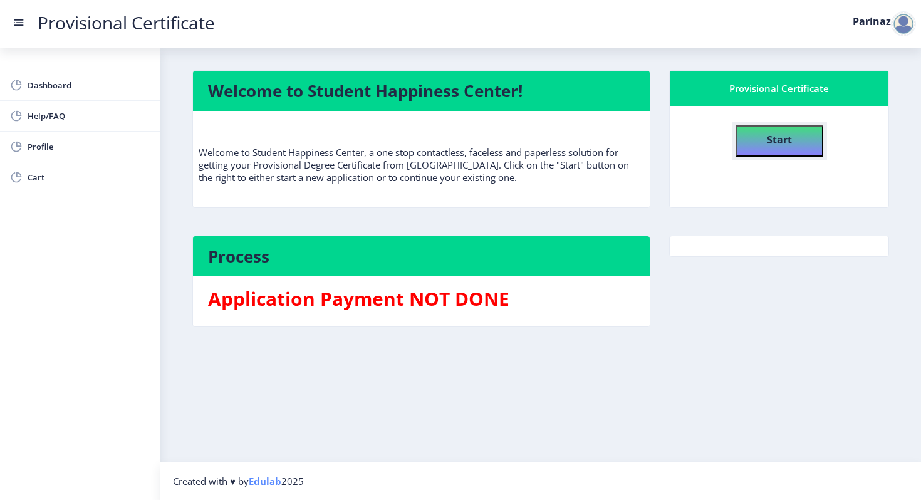
click at [774, 133] on b "Start" at bounding box center [779, 140] width 25 height 14
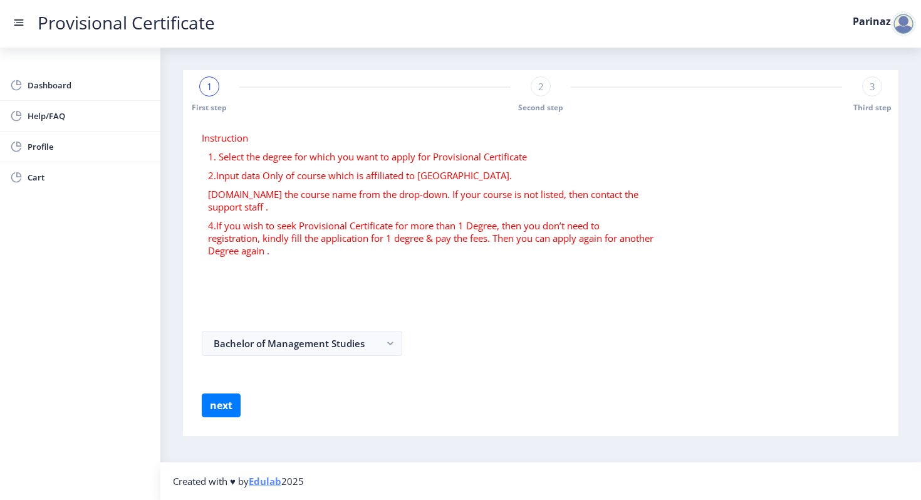
select select
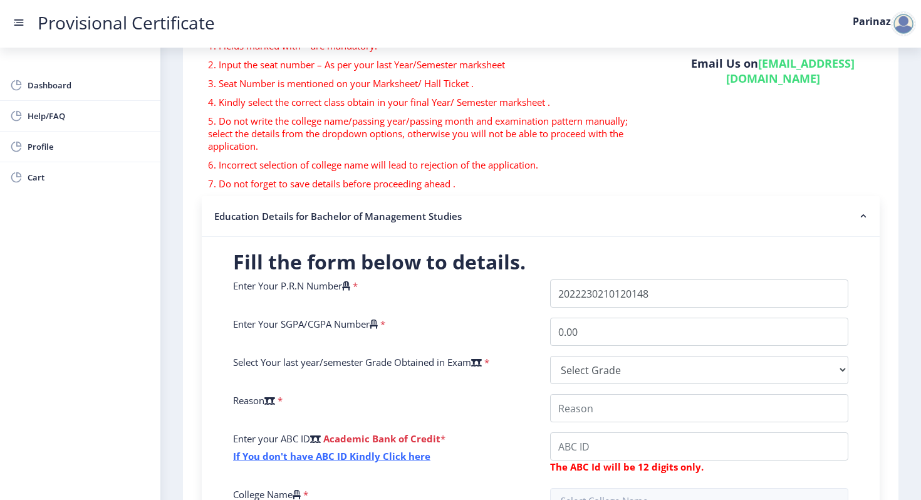
scroll to position [113, 0]
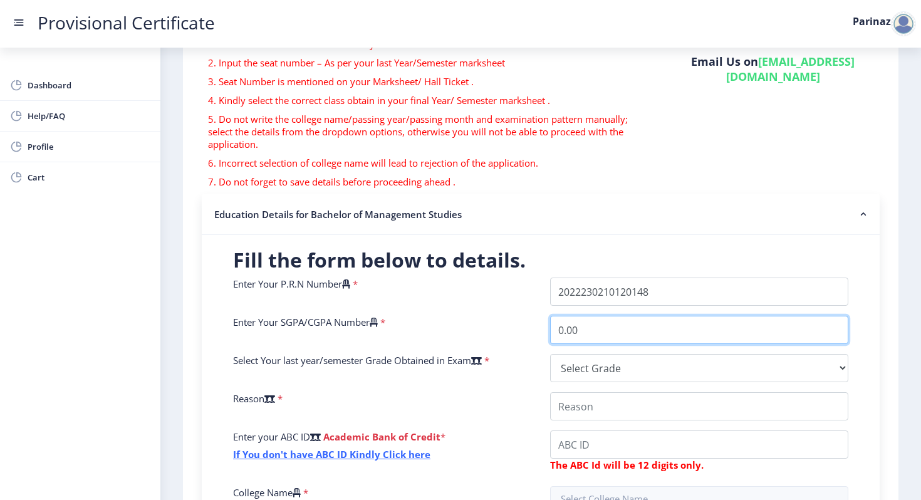
click at [576, 333] on input "0.00" at bounding box center [699, 330] width 298 height 28
type input "0"
type input "9.65"
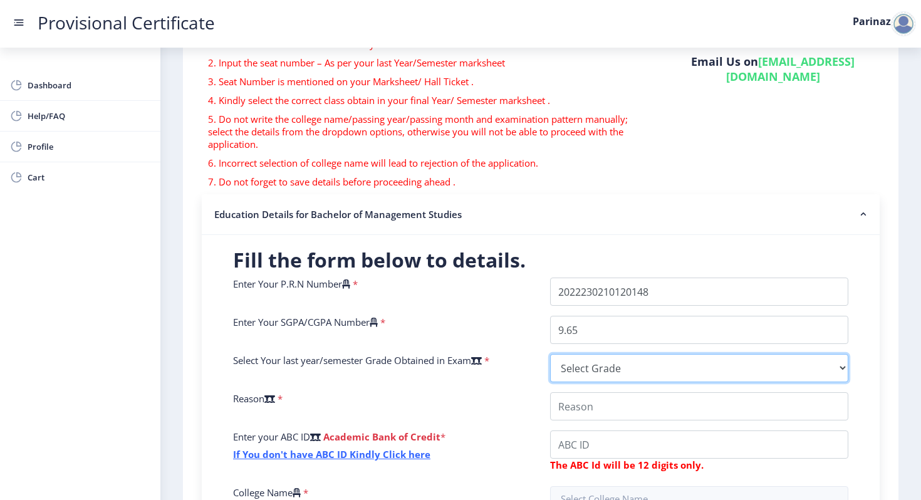
click at [573, 364] on select "Select Grade O A+ A B+ B C D F(Fail)" at bounding box center [699, 368] width 298 height 28
select select "A+"
click at [550, 354] on select "Select Grade O A+ A B+ B C D F(Fail)" at bounding box center [699, 368] width 298 height 28
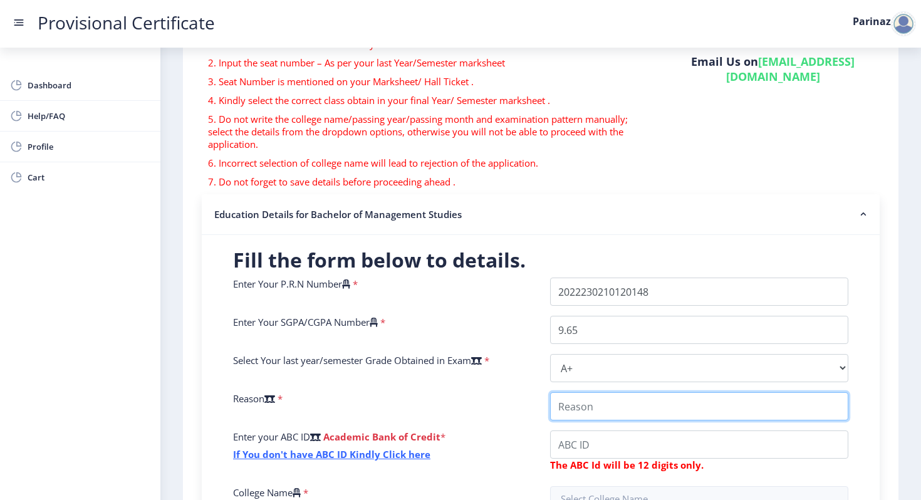
click at [572, 410] on input "College Name" at bounding box center [699, 406] width 298 height 28
type input "to submit for higher studies"
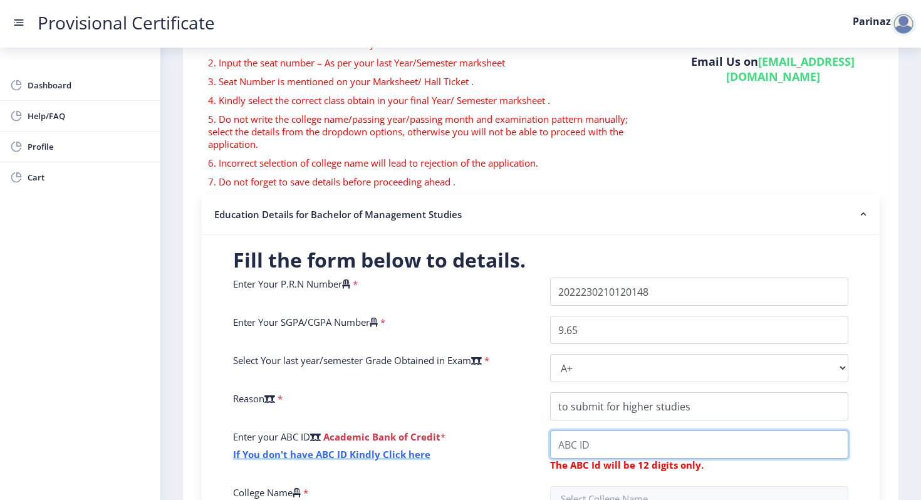
click at [576, 447] on input "College Name" at bounding box center [699, 444] width 298 height 28
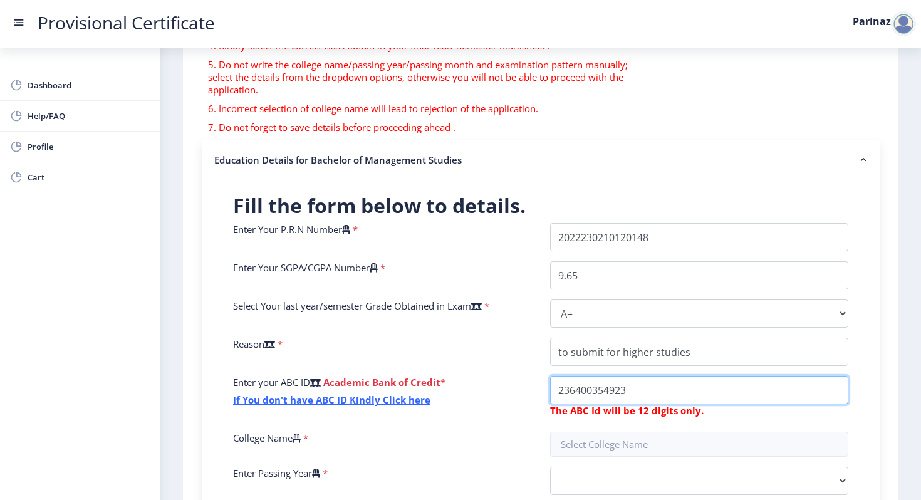
scroll to position [178, 0]
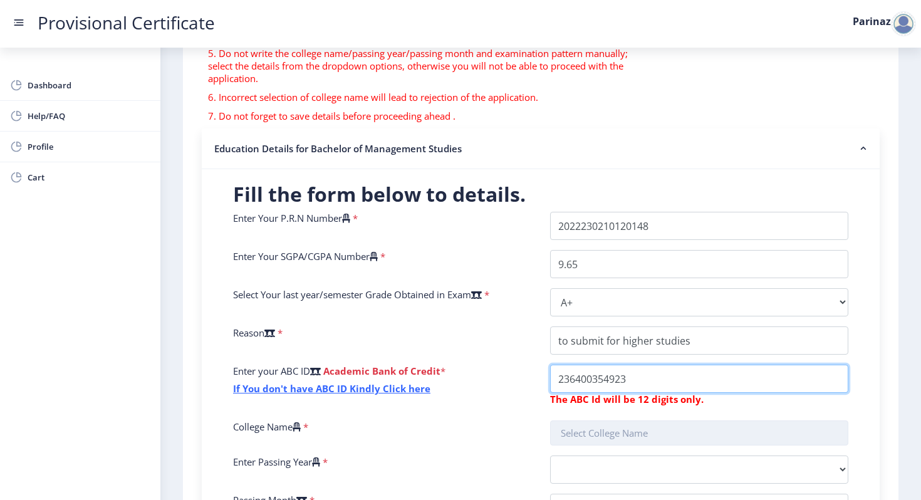
type input "236400354923"
click at [574, 441] on input "text" at bounding box center [699, 432] width 298 height 25
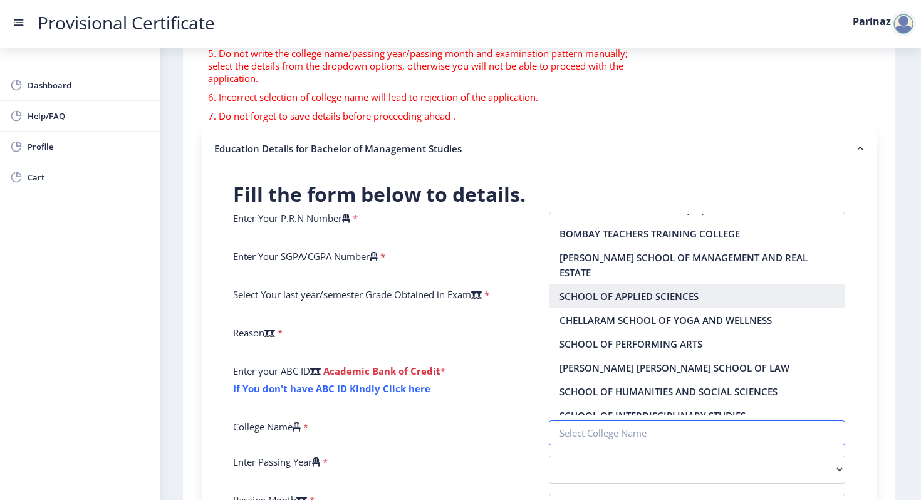
scroll to position [0, 0]
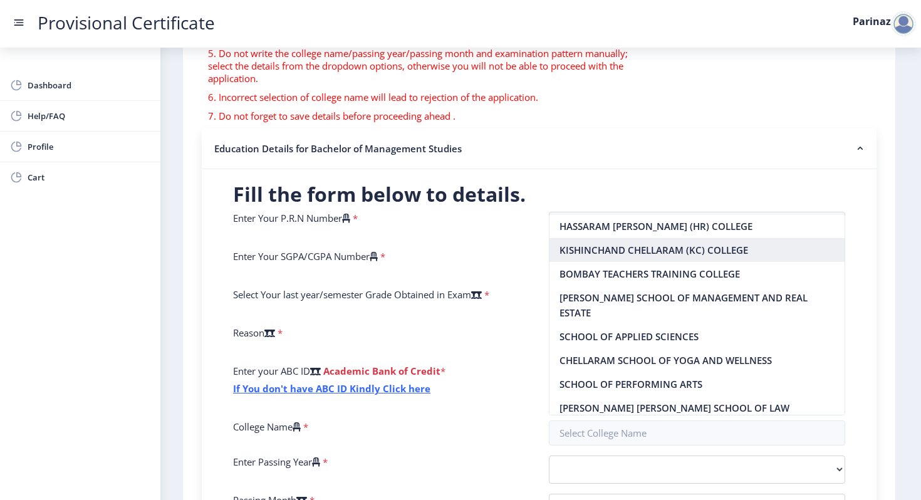
click at [583, 252] on nb-option "KISHINCHAND CHELLARAM (KC) COLLEGE" at bounding box center [697, 250] width 296 height 24
type input "KISHINCHAND CHELLARAM (KC) COLLEGE"
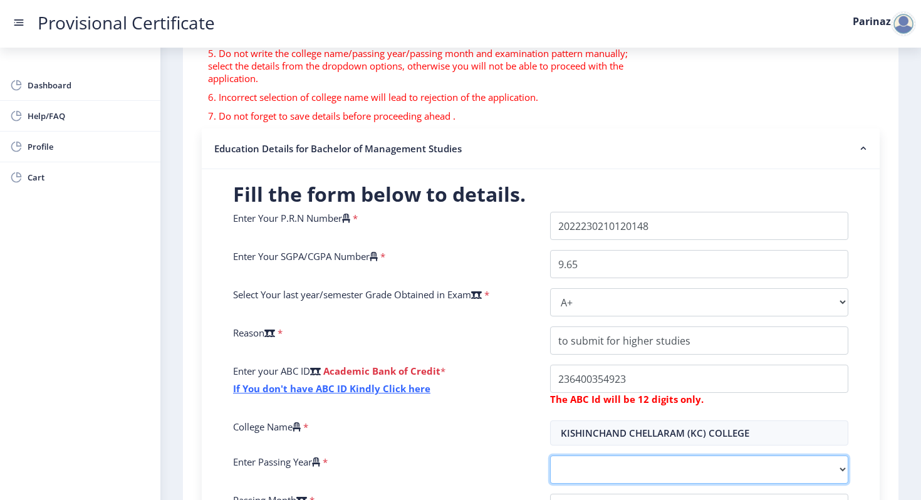
click at [591, 462] on select "2025 2024 2023 2022 2021 2020 2019 2018 2017 2016 2015 2014 2013 2012 2011 2010…" at bounding box center [699, 469] width 298 height 28
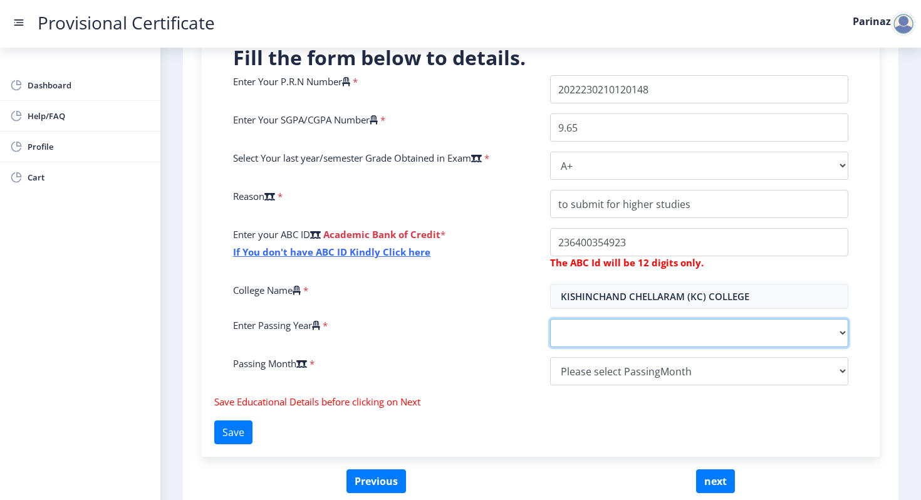
scroll to position [321, 0]
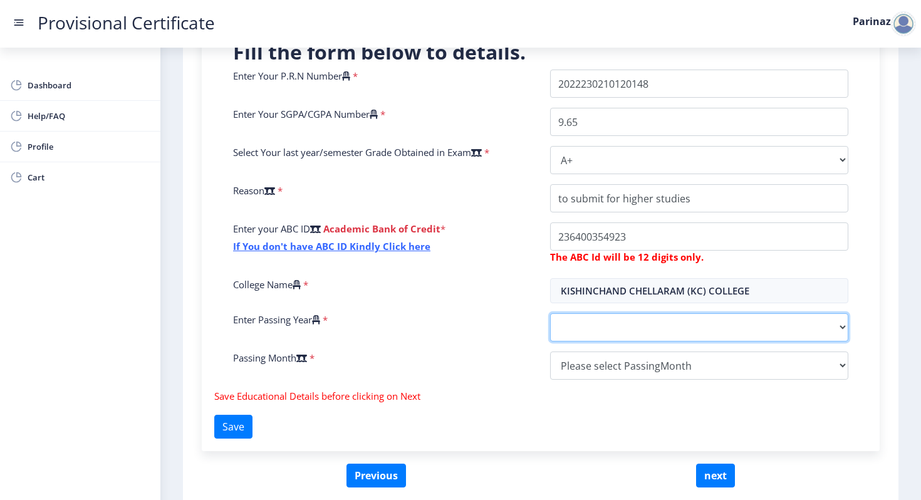
click at [793, 326] on select "2025 2024 2023 2022 2021 2020 2019 2018 2017 2016 2015 2014 2013 2012 2011 2010…" at bounding box center [699, 327] width 298 height 28
select select "2025"
click at [550, 313] on select "2025 2024 2023 2022 2021 2020 2019 2018 2017 2016 2015 2014 2013 2012 2011 2010…" at bounding box center [699, 327] width 298 height 28
click at [600, 380] on div "Enter Your P.R.N Number * Enter Your SGPA/CGPA Number * 9.65 Select Your last y…" at bounding box center [541, 230] width 634 height 320
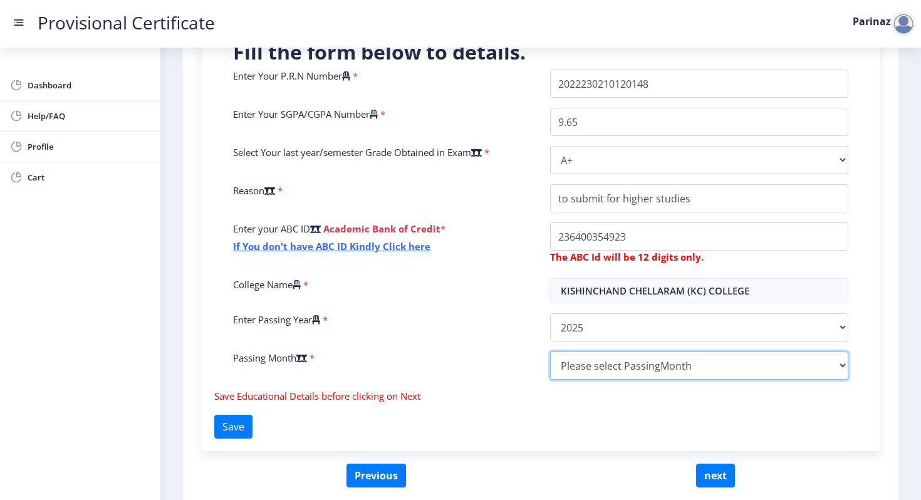
click at [596, 362] on select "Please select PassingMonth (01) January (02) February (03) March (04) April (05…" at bounding box center [699, 365] width 298 height 28
select select "March"
click at [550, 351] on select "Please select PassingMonth (01) January (02) February (03) March (04) April (05…" at bounding box center [699, 365] width 298 height 28
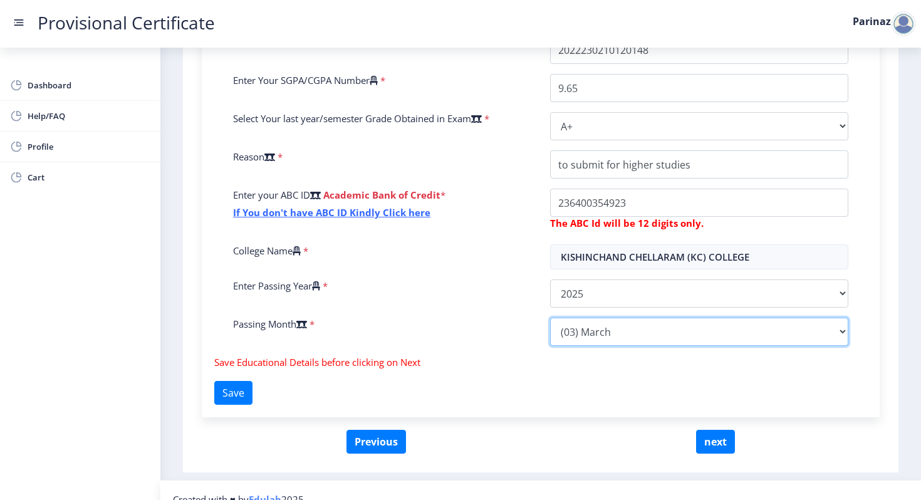
scroll to position [373, 0]
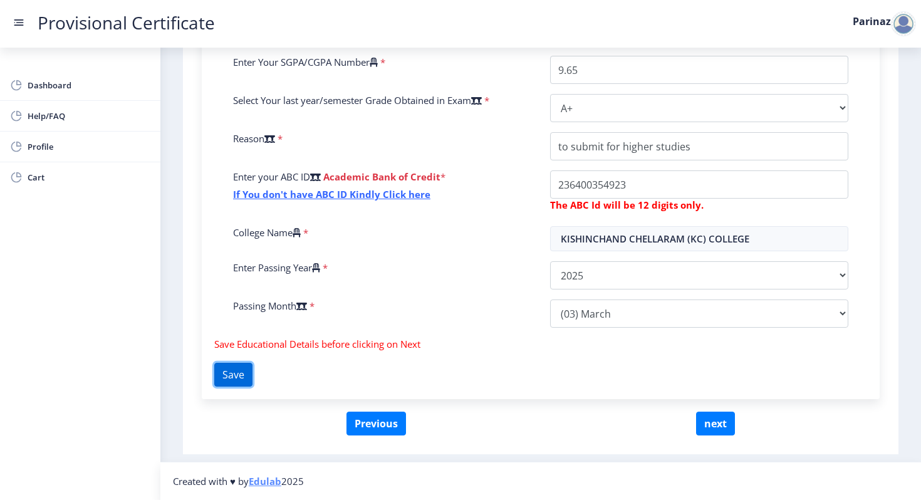
click at [242, 371] on button "Save" at bounding box center [233, 375] width 38 height 24
click at [707, 423] on button "next" at bounding box center [715, 423] width 39 height 24
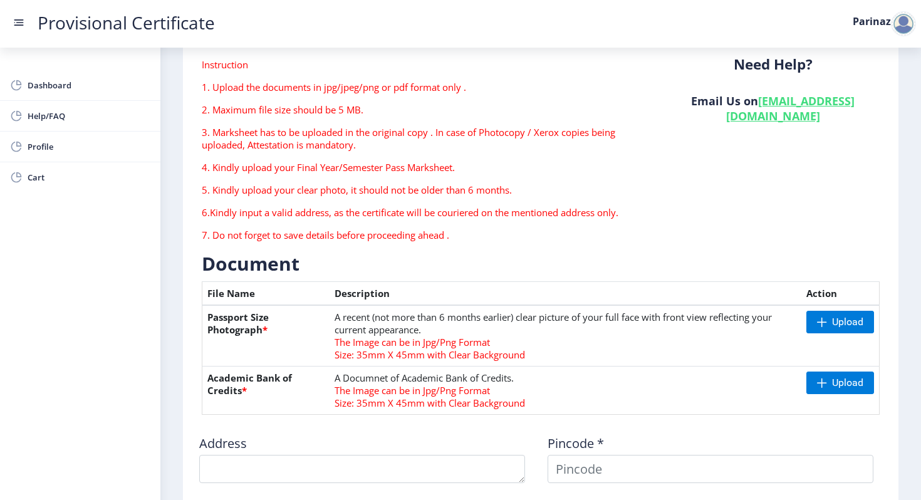
scroll to position [87, 0]
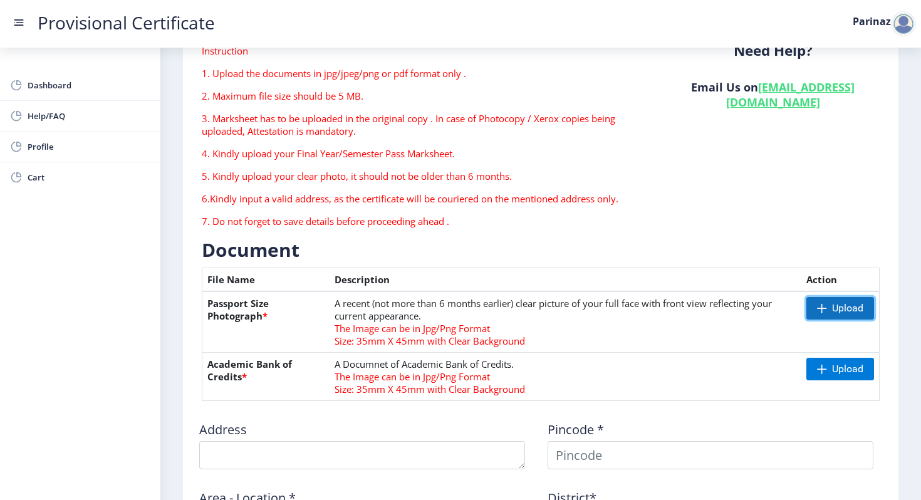
click at [821, 308] on span at bounding box center [822, 308] width 10 height 10
click at [815, 373] on span at bounding box center [819, 369] width 10 height 10
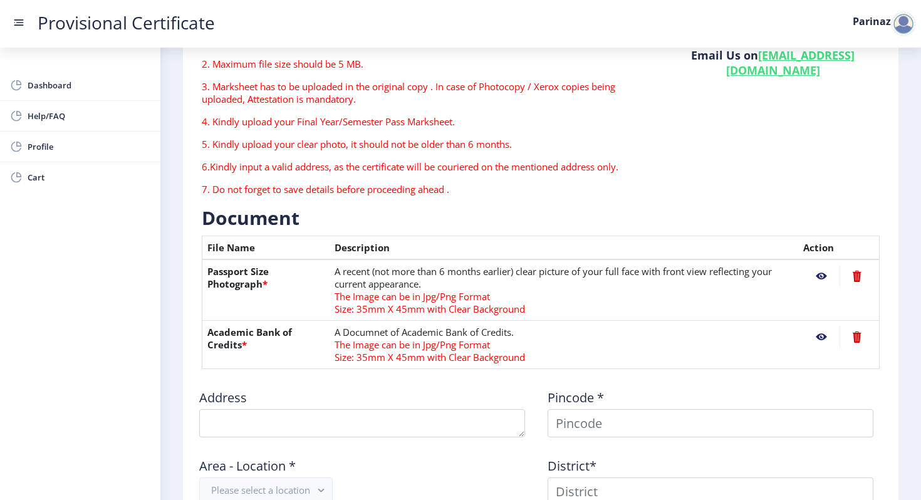
scroll to position [159, 0]
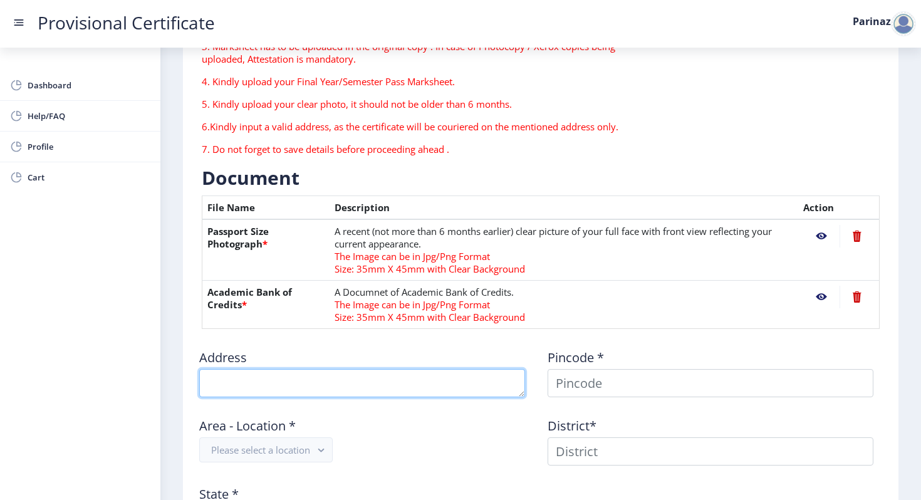
click at [442, 374] on textarea at bounding box center [362, 383] width 326 height 28
type textarea "123 wellingdon house flat [STREET_ADDRESS]"
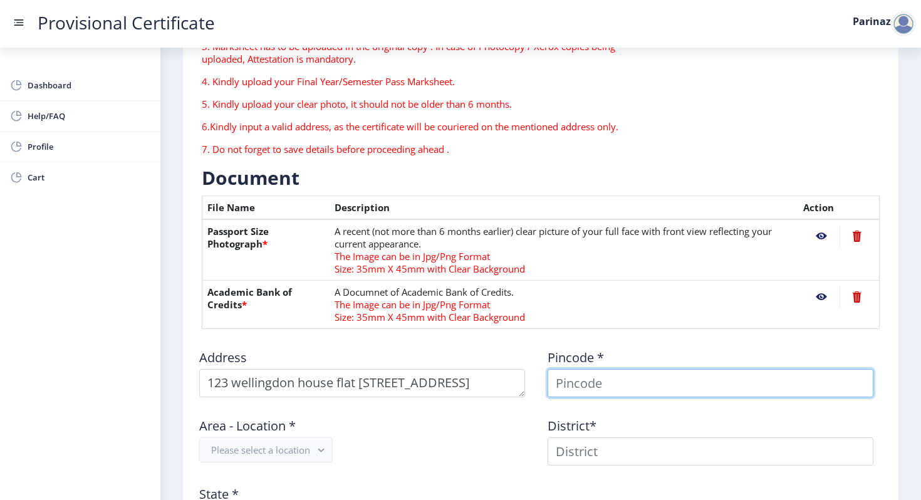
type input "Parinaz"
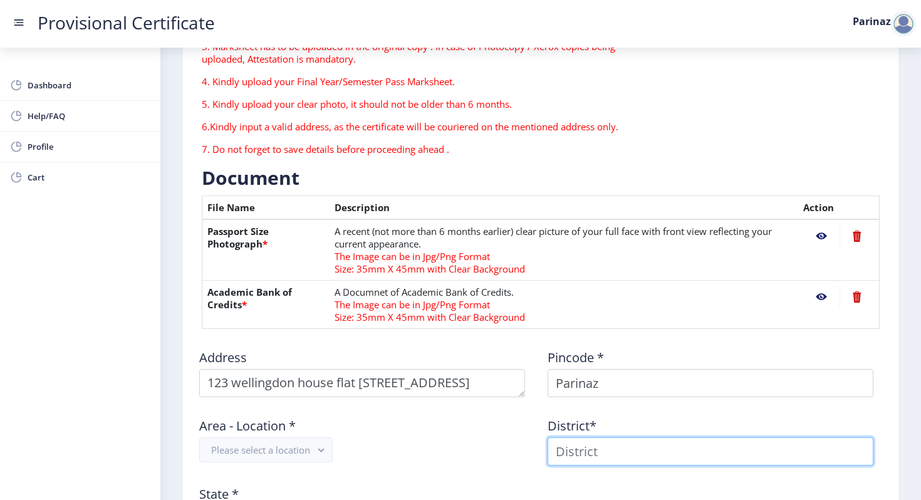
type input "Parinaz"
type input "[GEOGRAPHIC_DATA]"
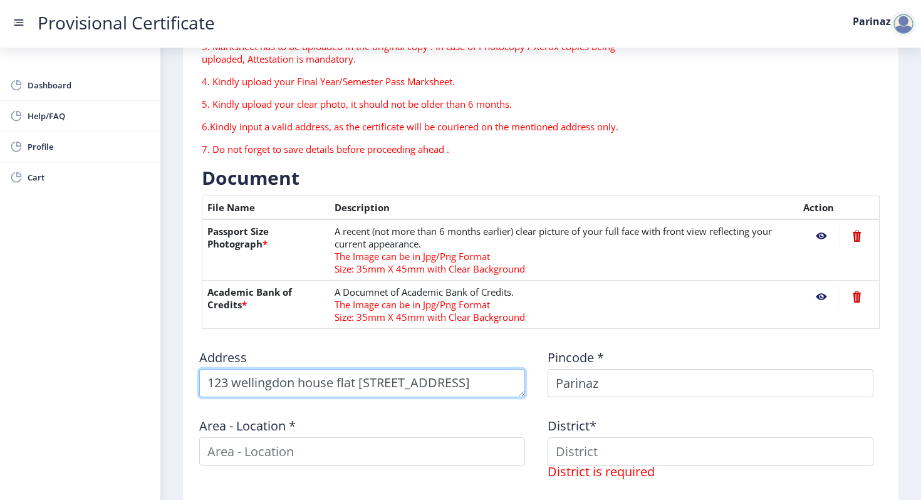
click at [505, 381] on textarea at bounding box center [362, 383] width 326 height 28
click at [438, 392] on textarea at bounding box center [362, 383] width 326 height 28
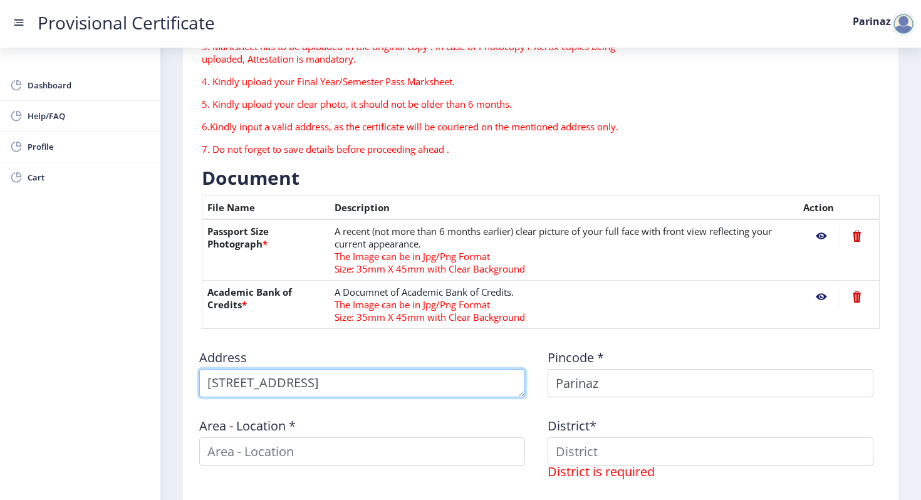
type textarea "[STREET_ADDRESS]"
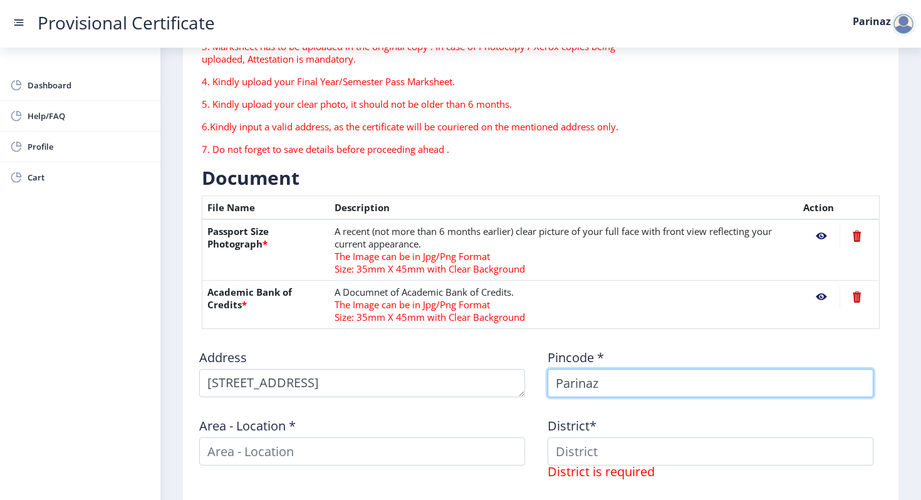
click at [607, 375] on input "Parinaz" at bounding box center [710, 383] width 326 height 28
type input "P"
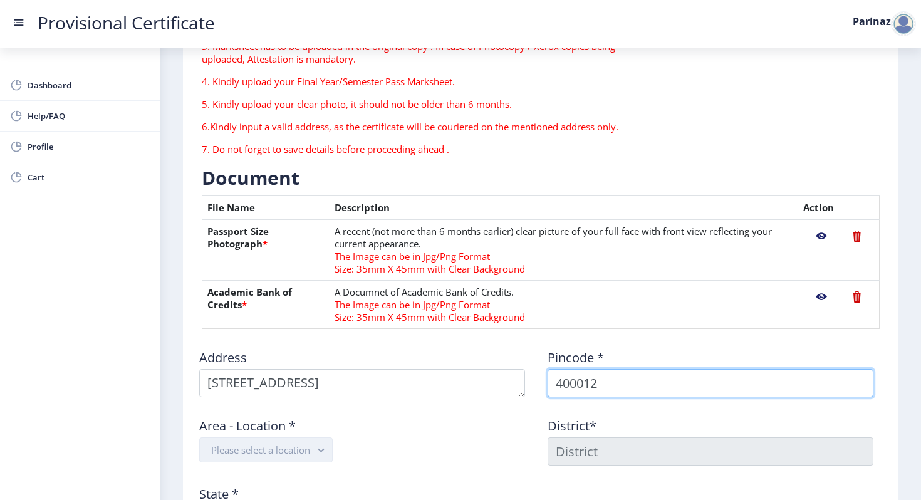
type input "400012"
click at [321, 453] on rect "button" at bounding box center [321, 450] width 14 height 14
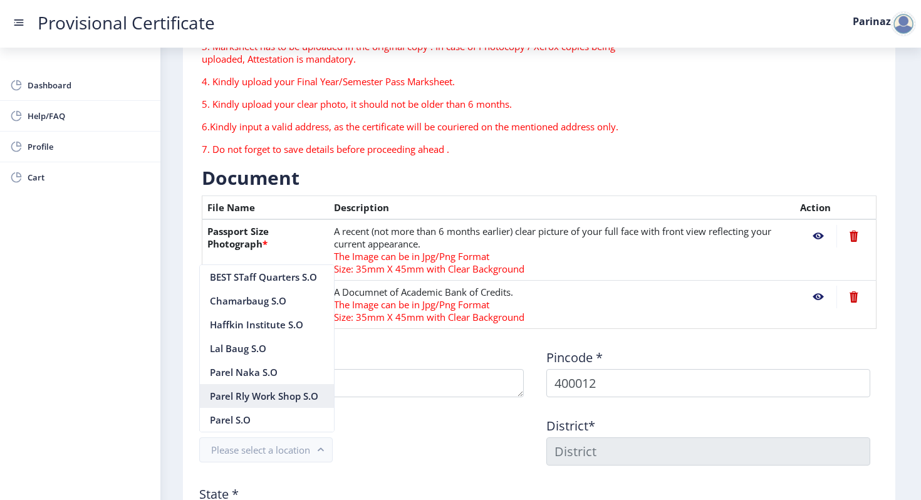
click at [269, 396] on nb-option "Parel Rly Work Shop S.O" at bounding box center [267, 396] width 134 height 24
type input "[GEOGRAPHIC_DATA]"
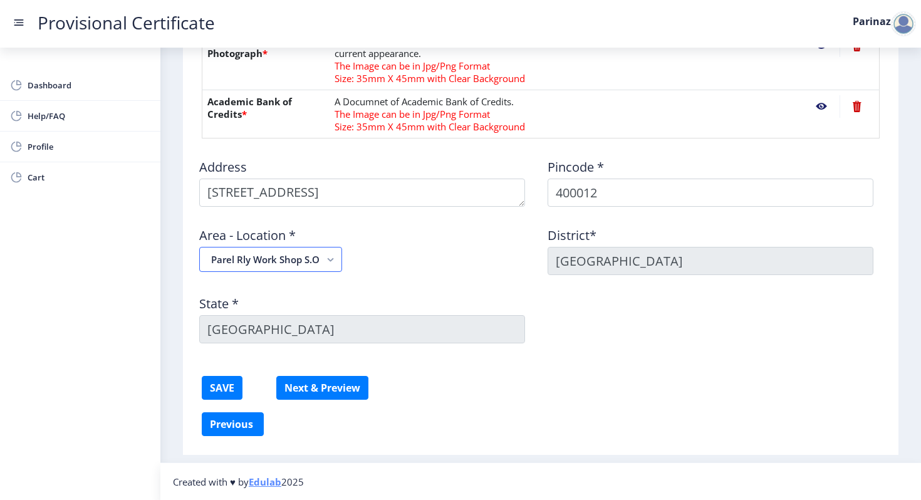
scroll to position [350, 0]
click at [231, 378] on button "SAVE" at bounding box center [222, 387] width 41 height 24
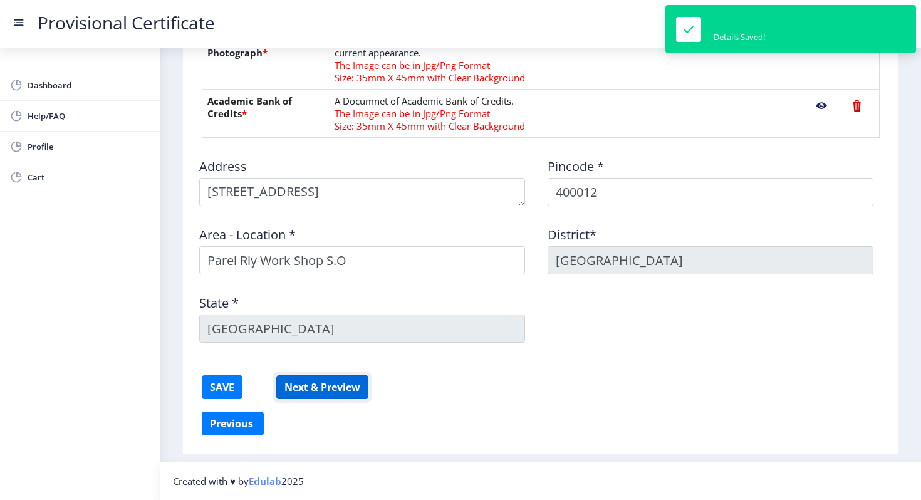
click at [324, 381] on button "Next & Preview" at bounding box center [322, 387] width 92 height 24
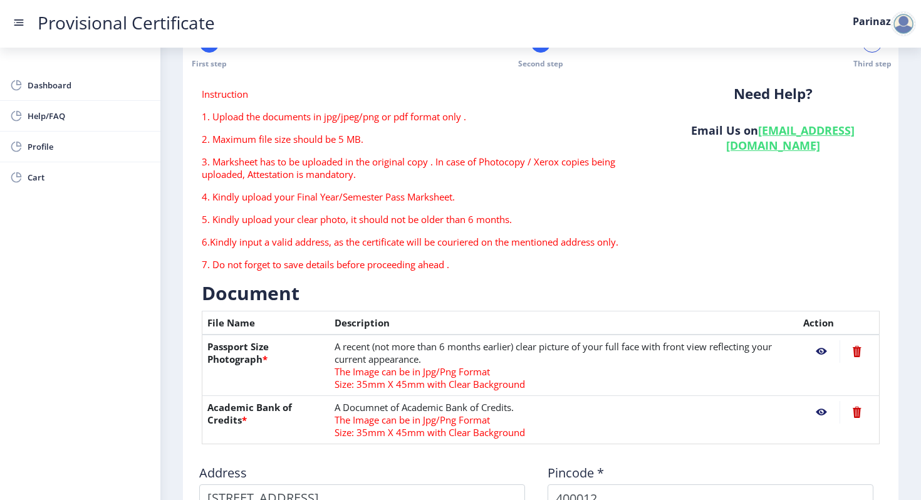
scroll to position [0, 0]
